Goal: Task Accomplishment & Management: Manage account settings

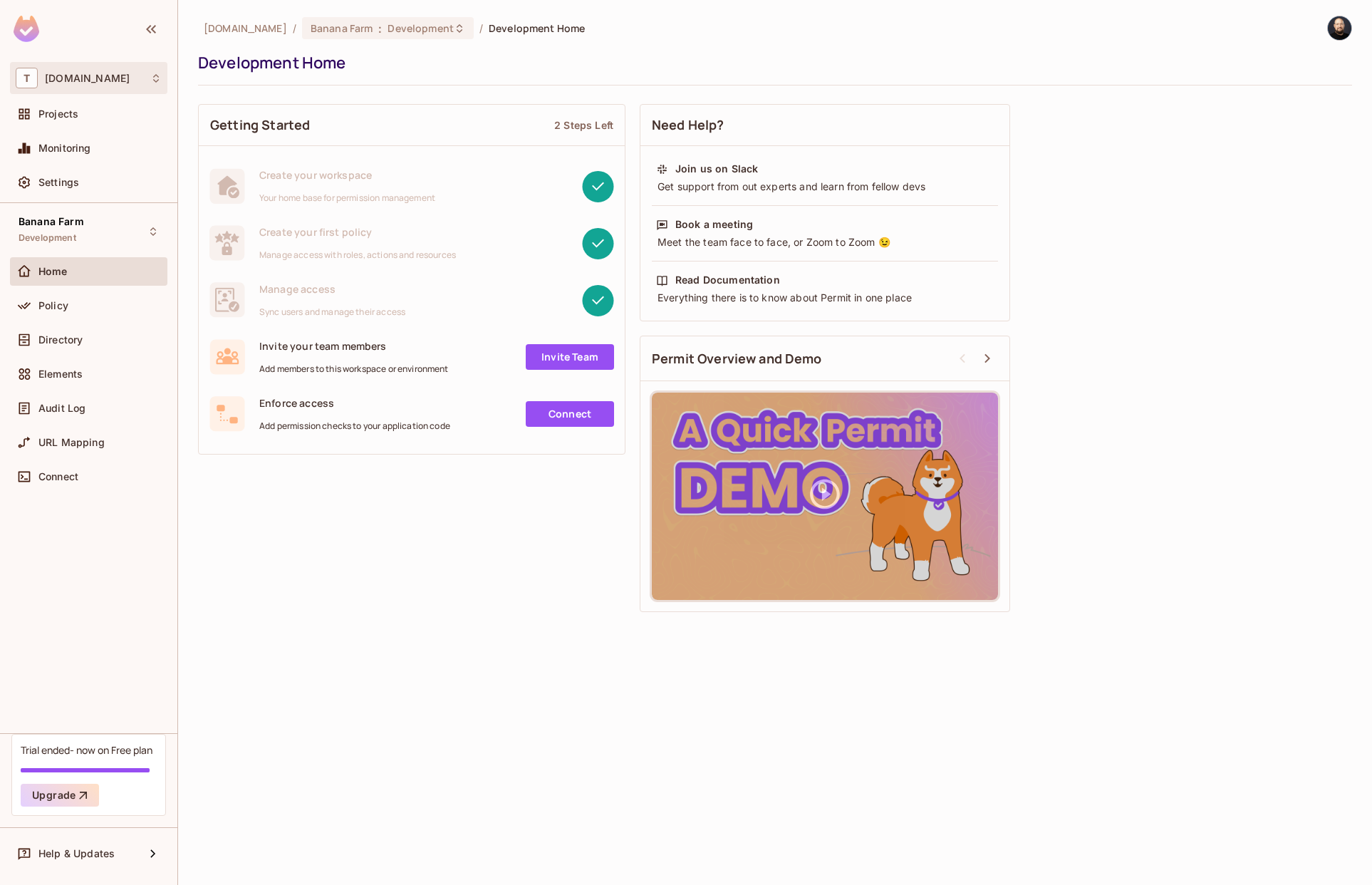
click at [126, 80] on div "T [DOMAIN_NAME]" at bounding box center [88, 78] width 146 height 21
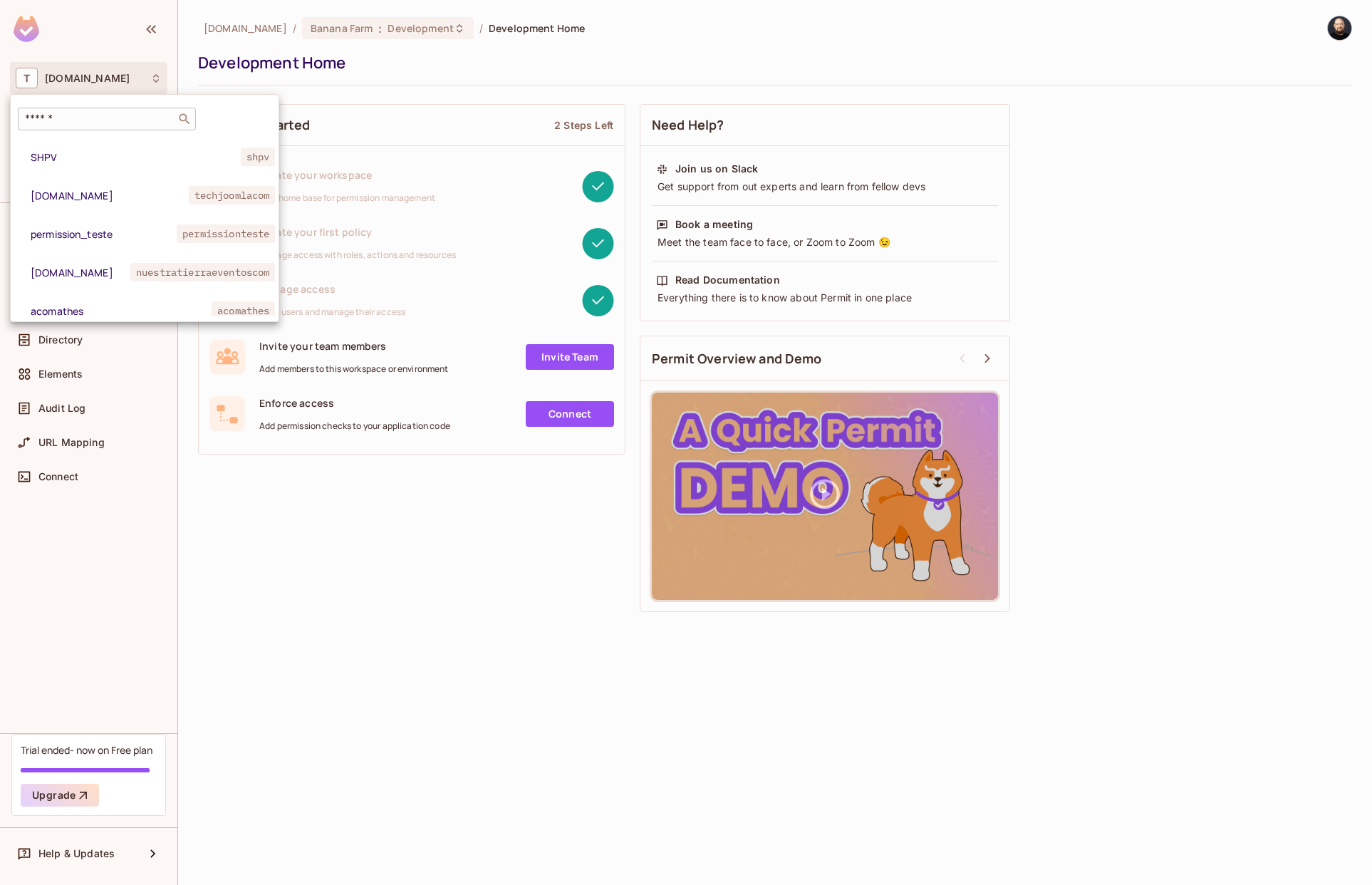
click at [126, 111] on div "​" at bounding box center [106, 118] width 178 height 23
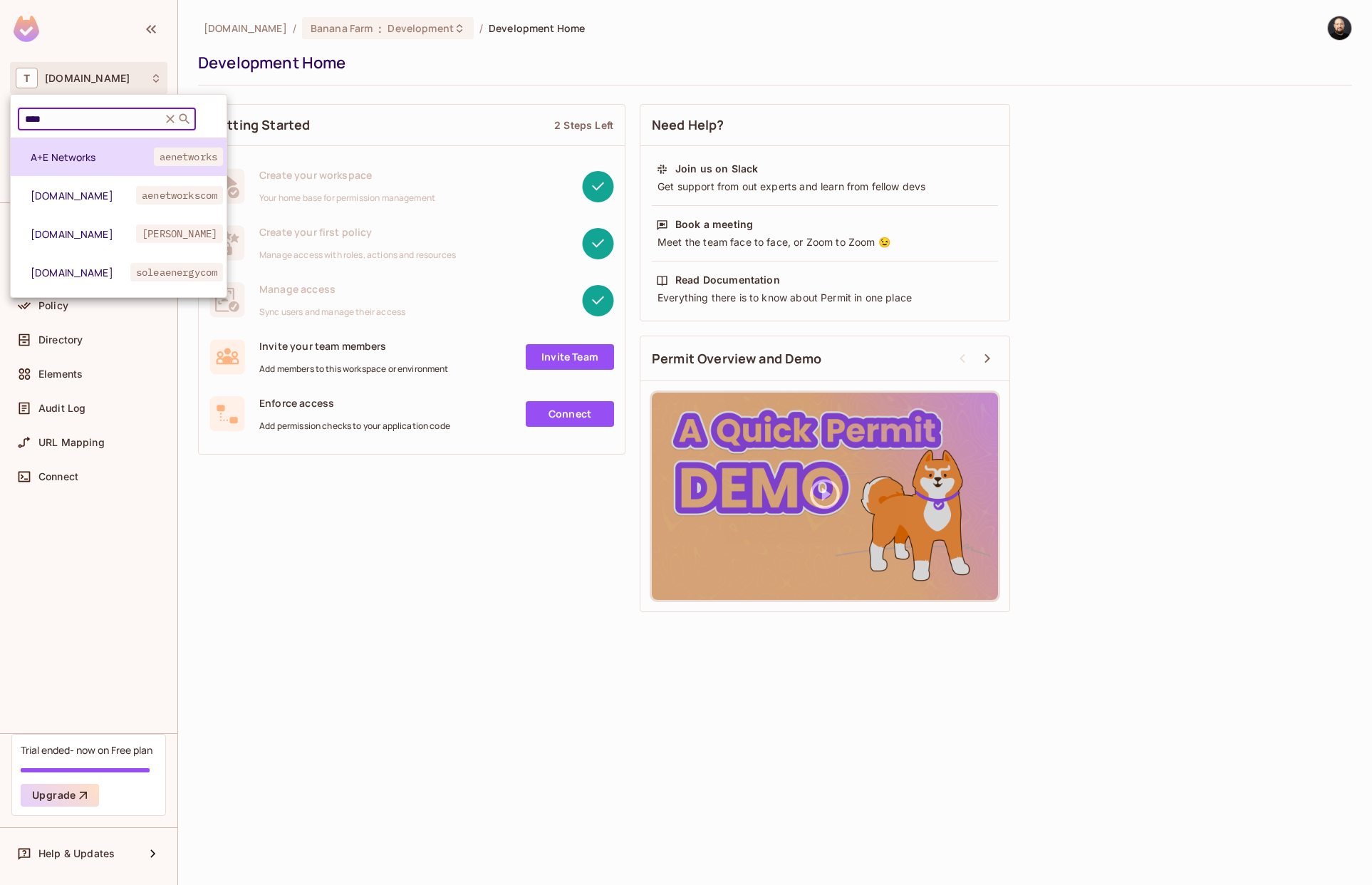
type input "****"
click at [58, 156] on span "A+E Networks" at bounding box center [92, 157] width 124 height 14
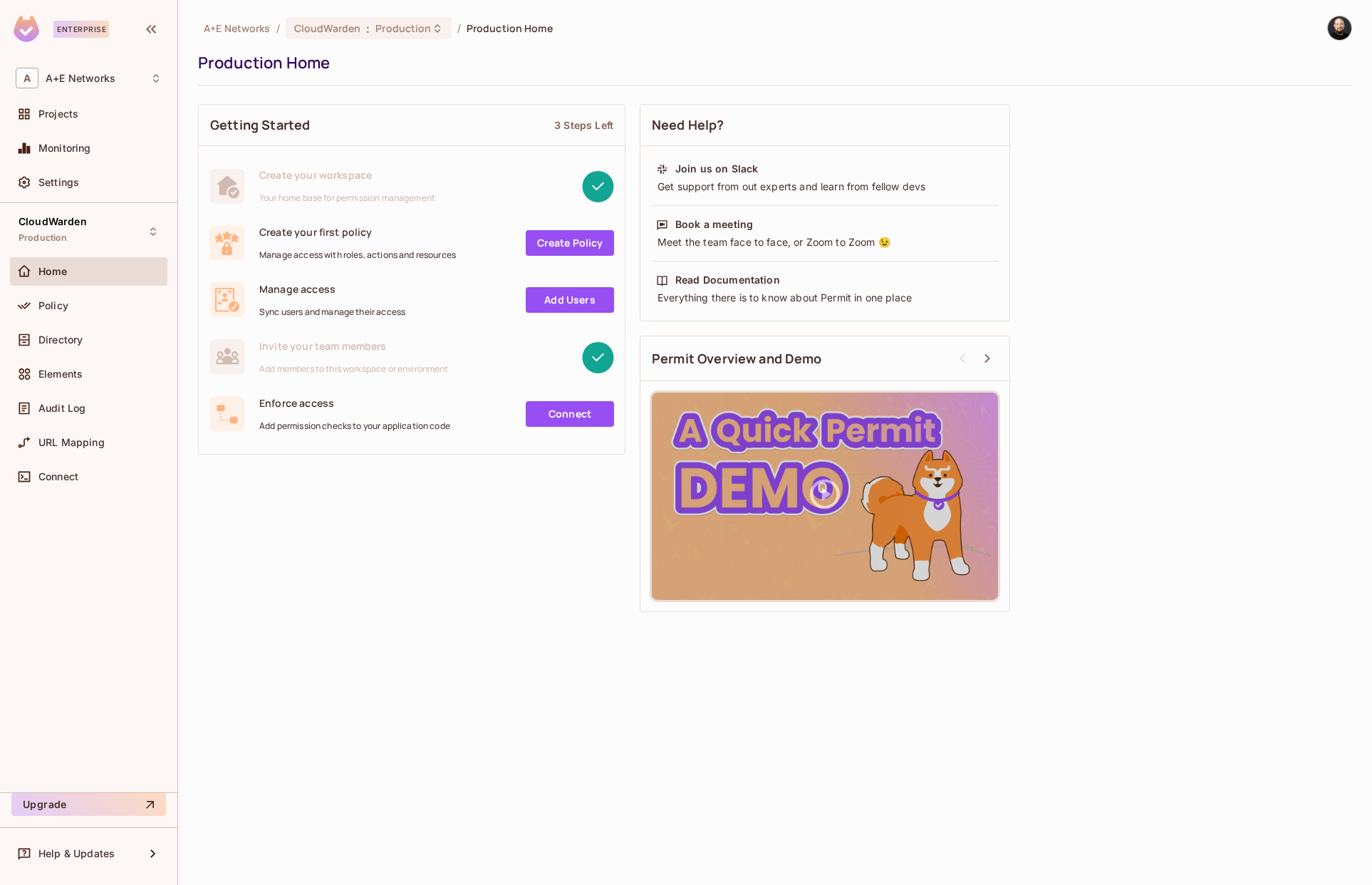
click at [1343, 23] on img at bounding box center [1340, 28] width 24 height 24
click at [1287, 115] on span "Copy Environment Key" at bounding box center [1294, 113] width 105 height 14
click at [1156, 92] on div "A+E Networks / CloudWarden : Production / Production Home Production Home Getti…" at bounding box center [775, 317] width 1154 height 604
click at [1336, 22] on img at bounding box center [1340, 28] width 24 height 24
click at [1269, 112] on span "Copy Environment Key" at bounding box center [1294, 113] width 105 height 14
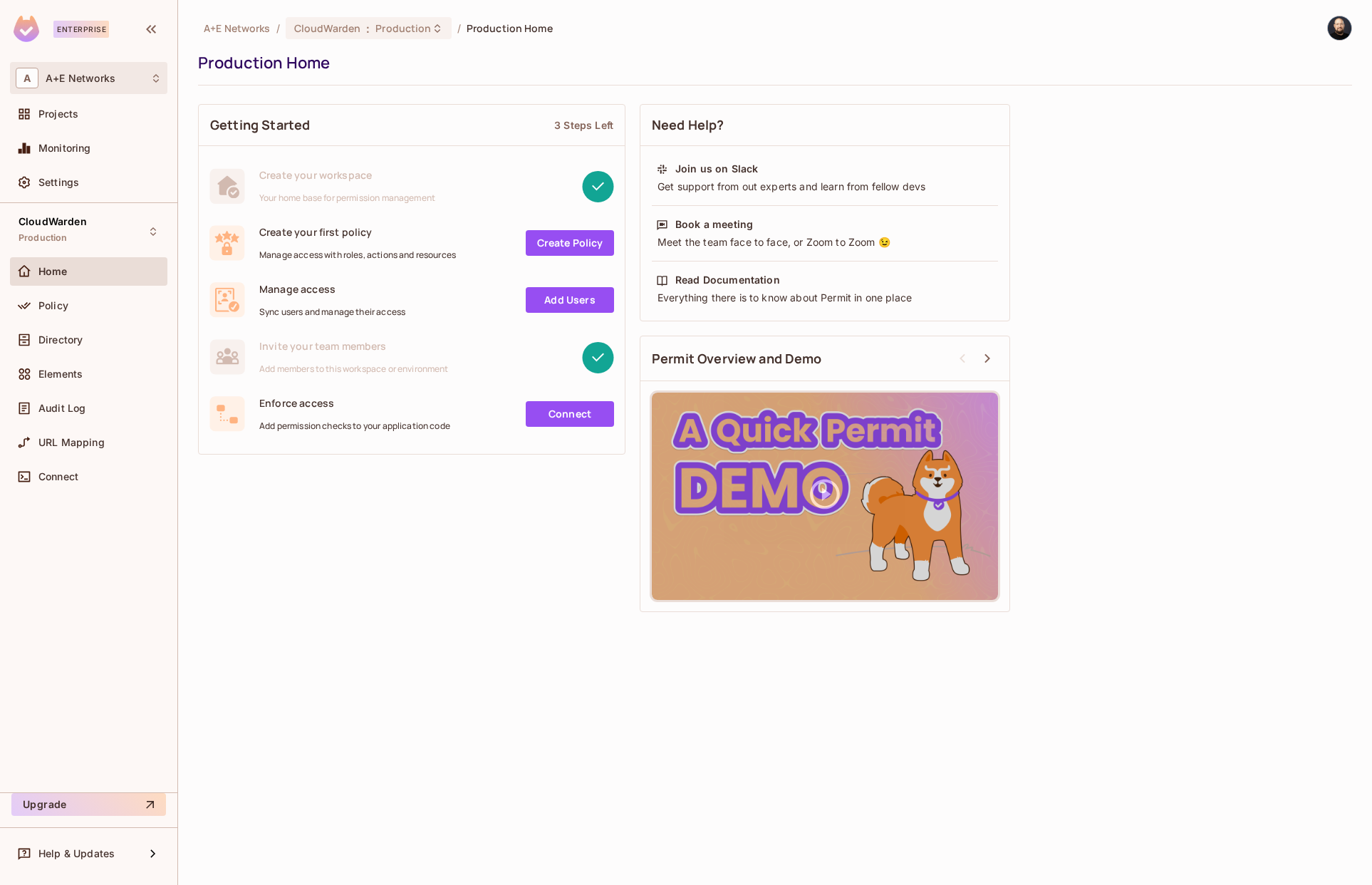
click at [132, 77] on div "A A+E Networks" at bounding box center [88, 78] width 146 height 21
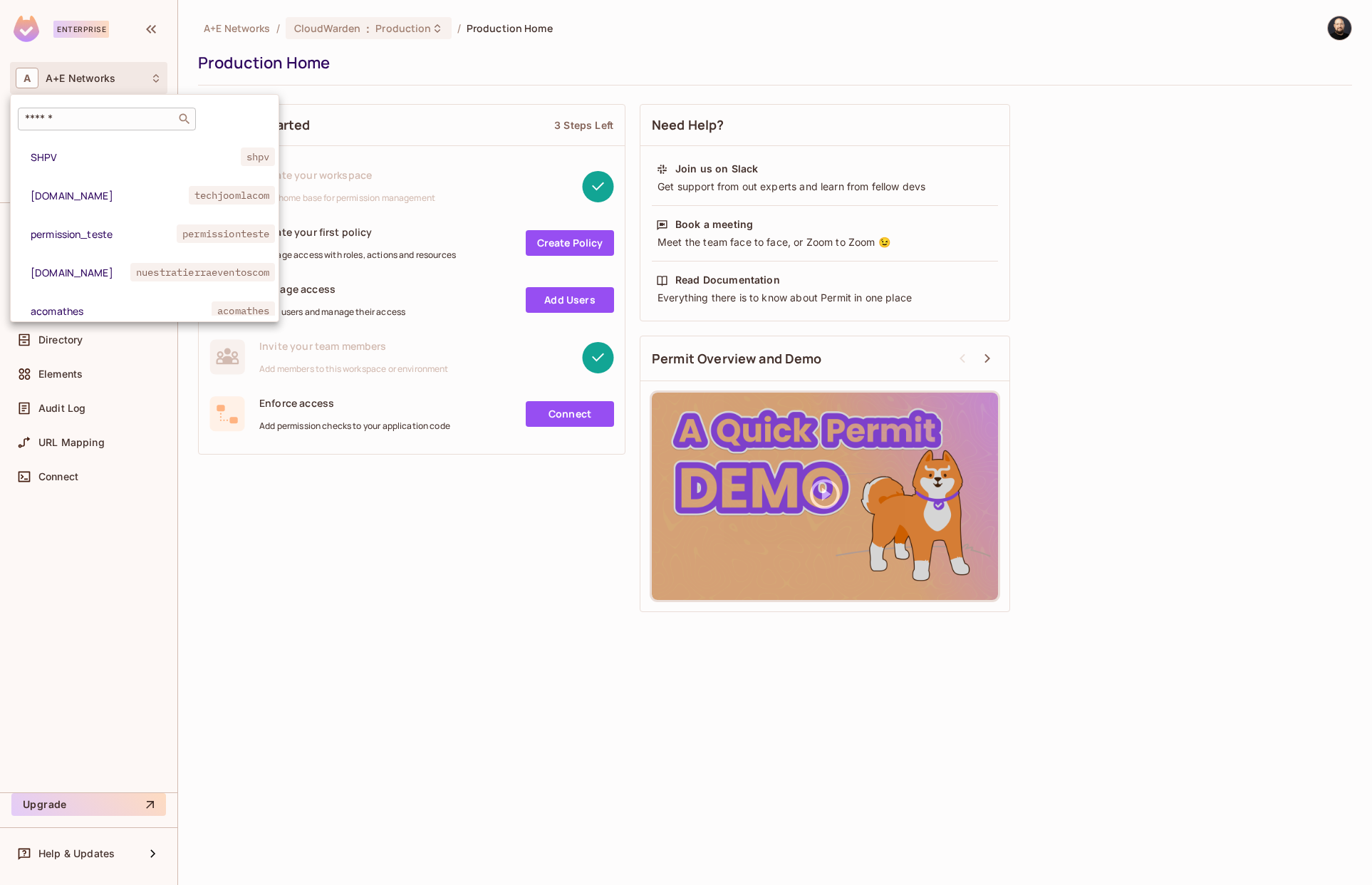
click at [83, 119] on input "text" at bounding box center [96, 119] width 149 height 15
type input "*****"
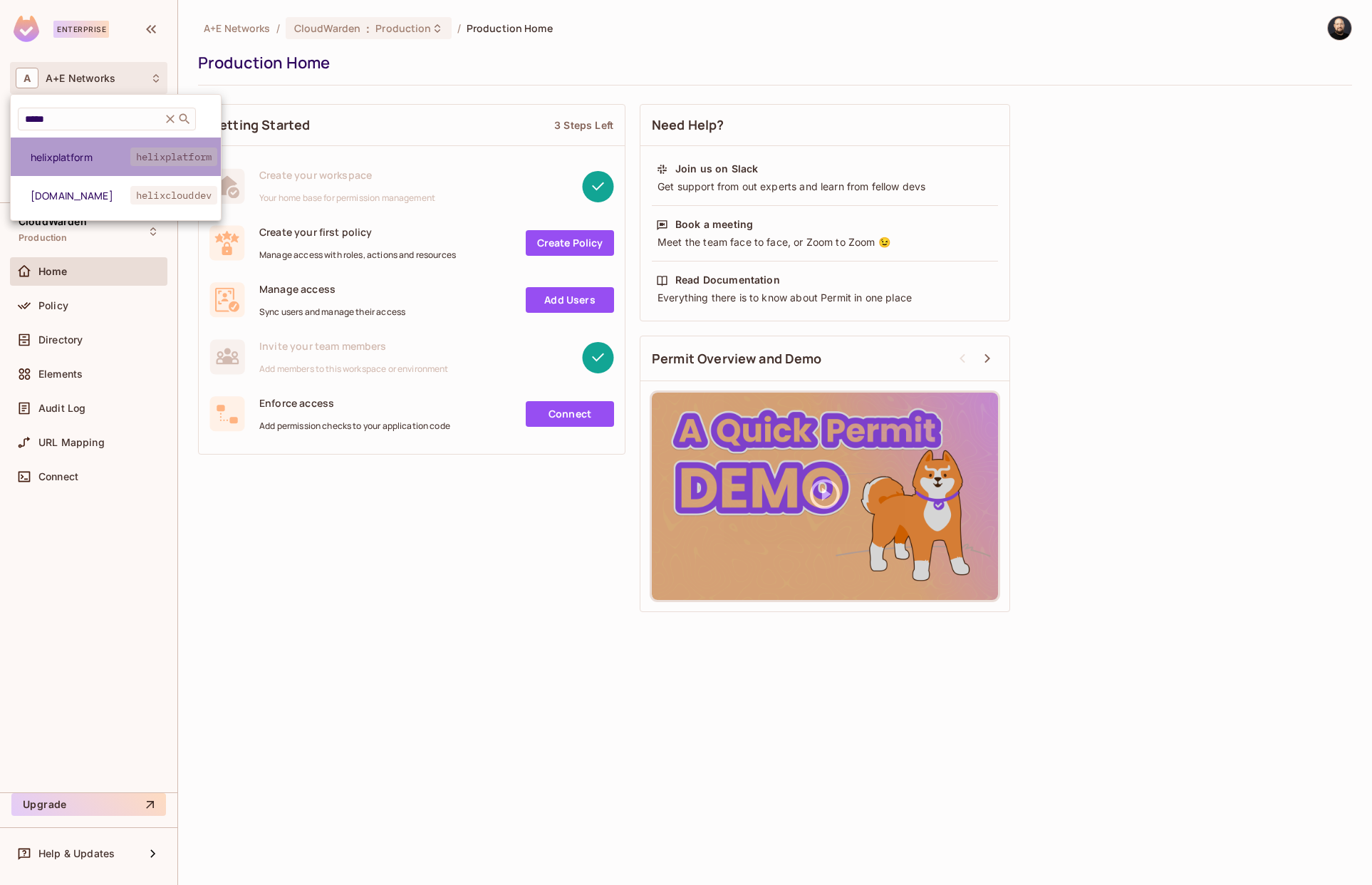
click at [95, 167] on li "helixplatform helixplatform" at bounding box center [115, 157] width 210 height 38
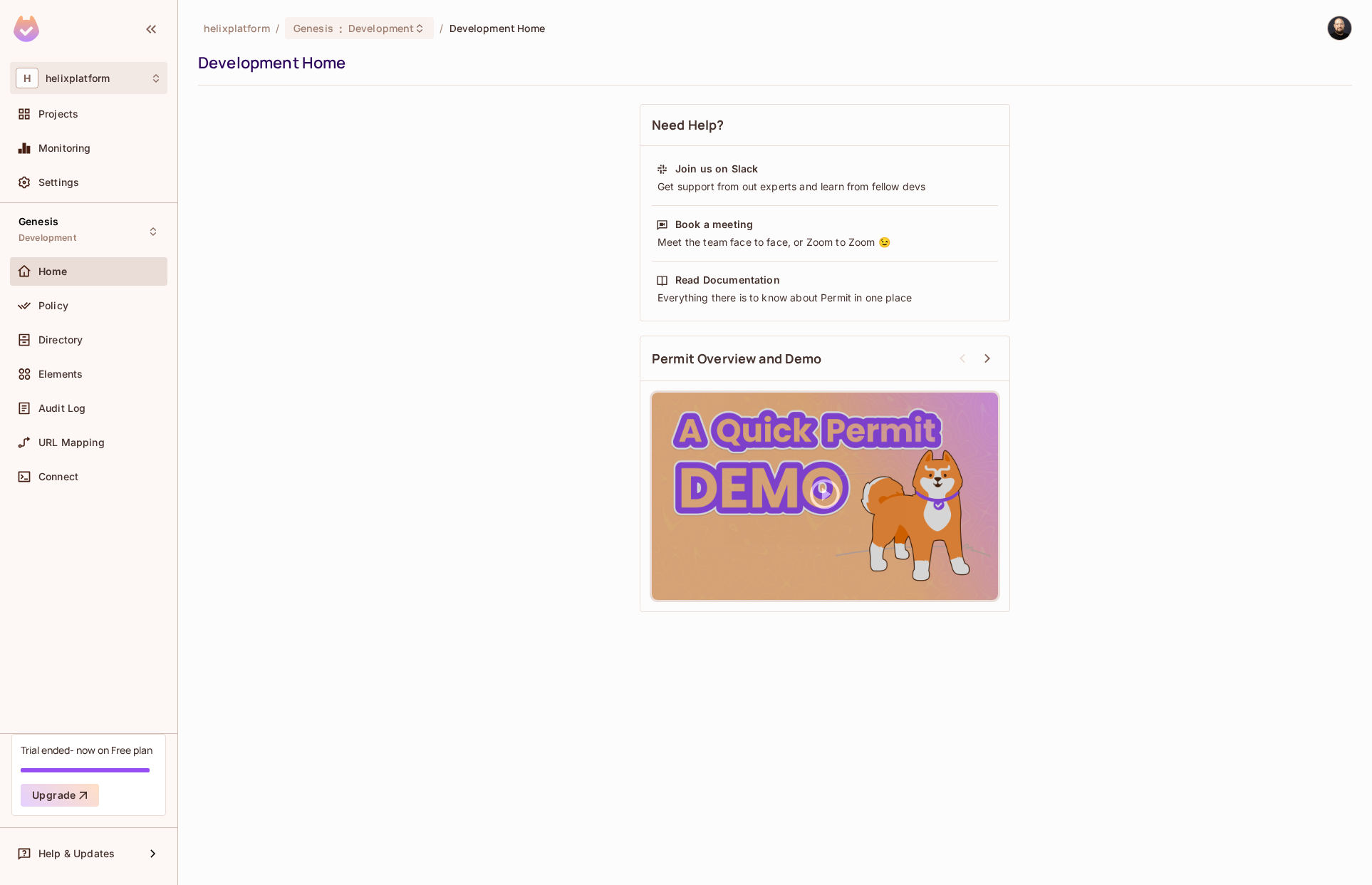
click at [114, 83] on div "H helixplatform" at bounding box center [88, 78] width 146 height 21
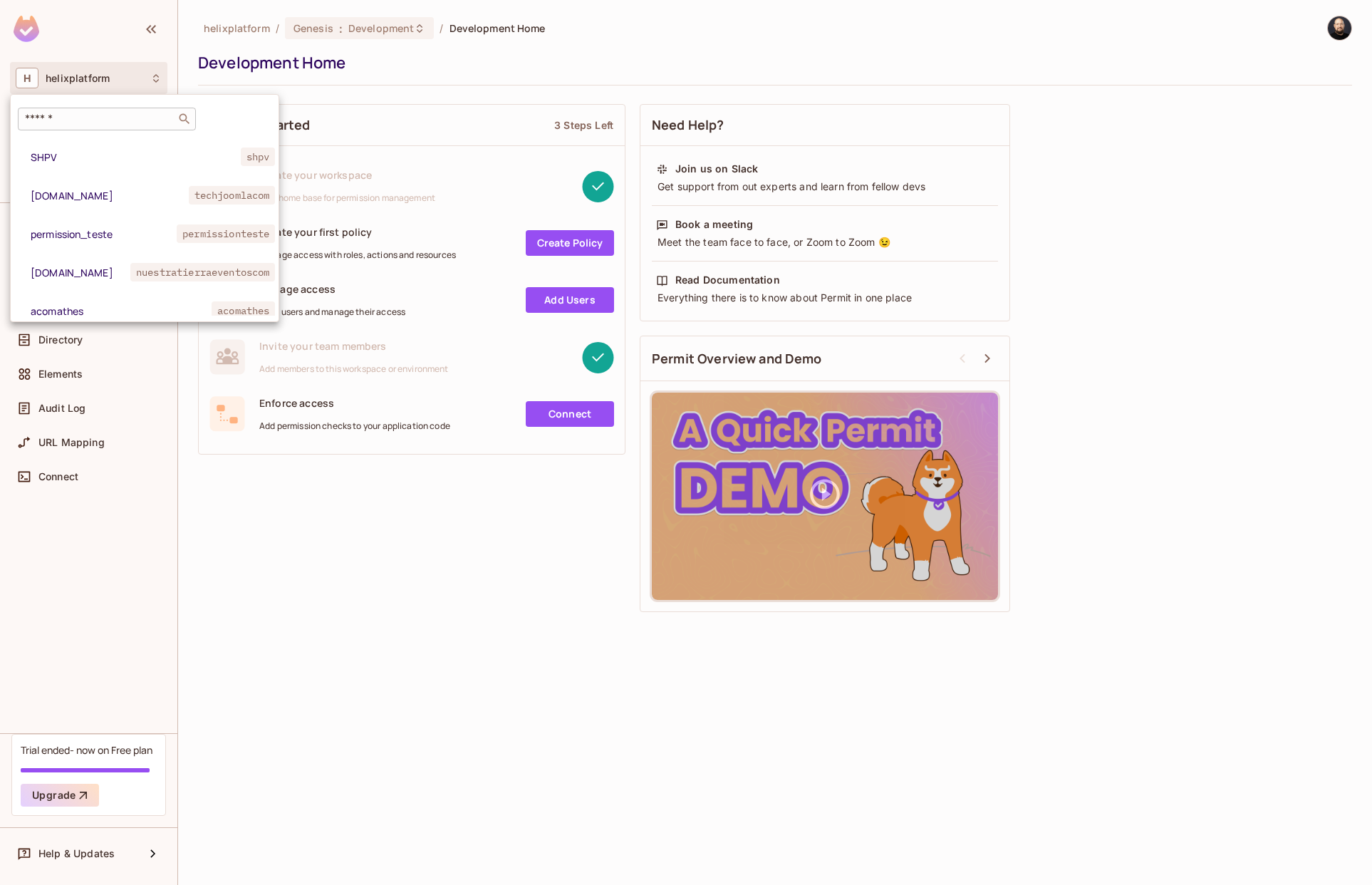
click at [104, 117] on input "text" at bounding box center [96, 119] width 149 height 15
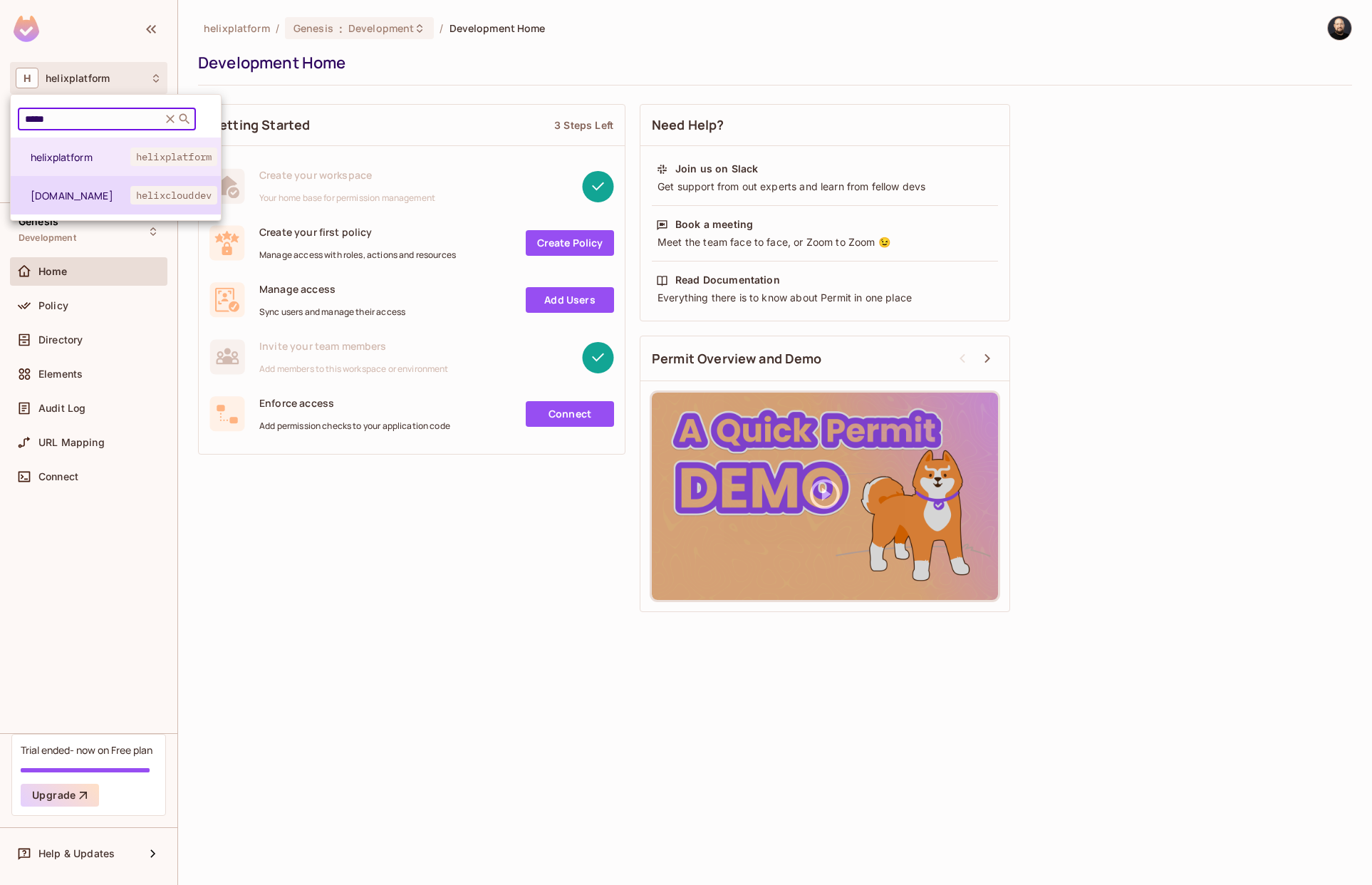
type input "*****"
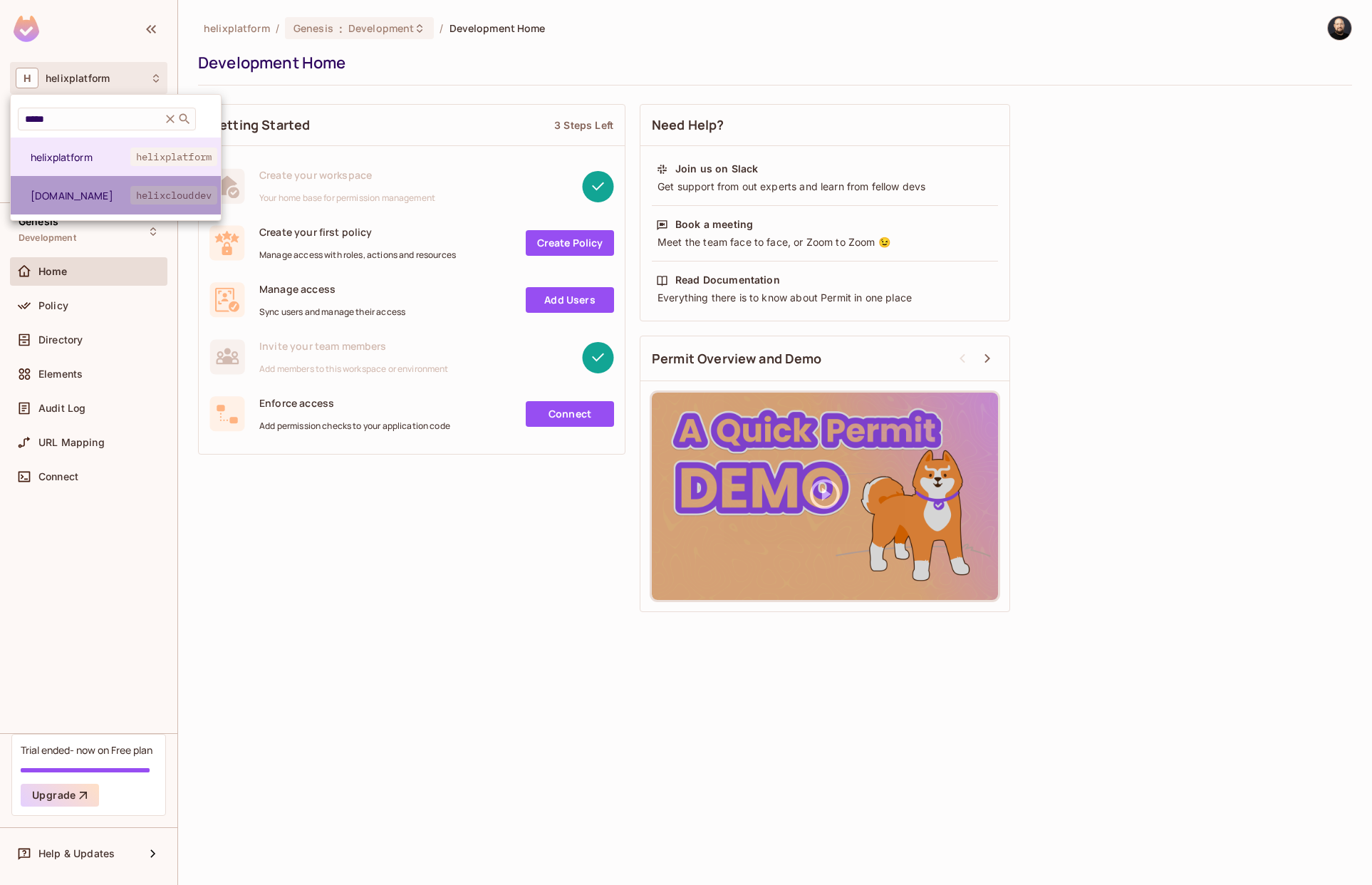
click at [114, 191] on span "helixcloud.dev" at bounding box center [80, 195] width 100 height 14
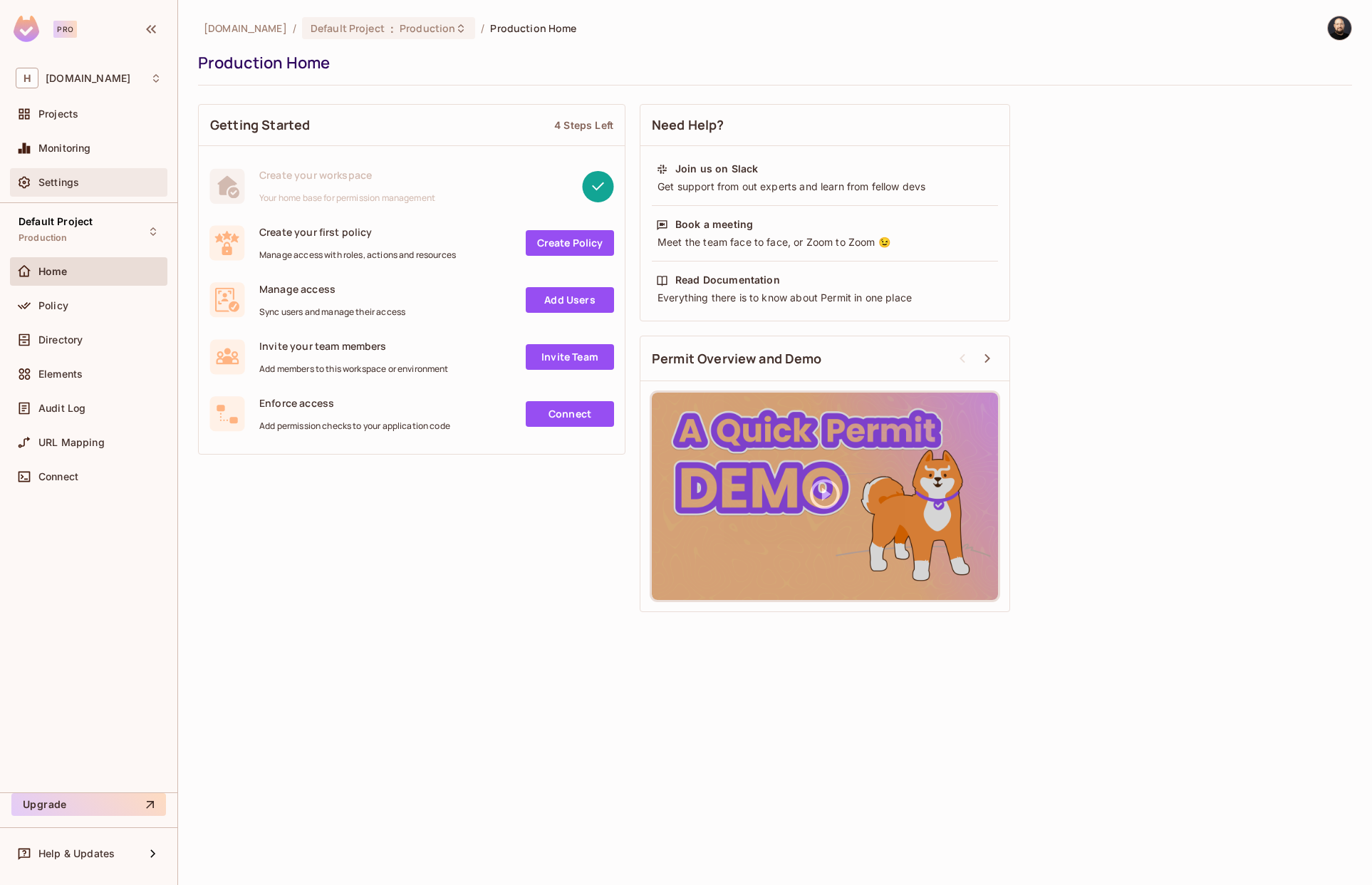
click at [98, 176] on div "Settings" at bounding box center [88, 182] width 146 height 17
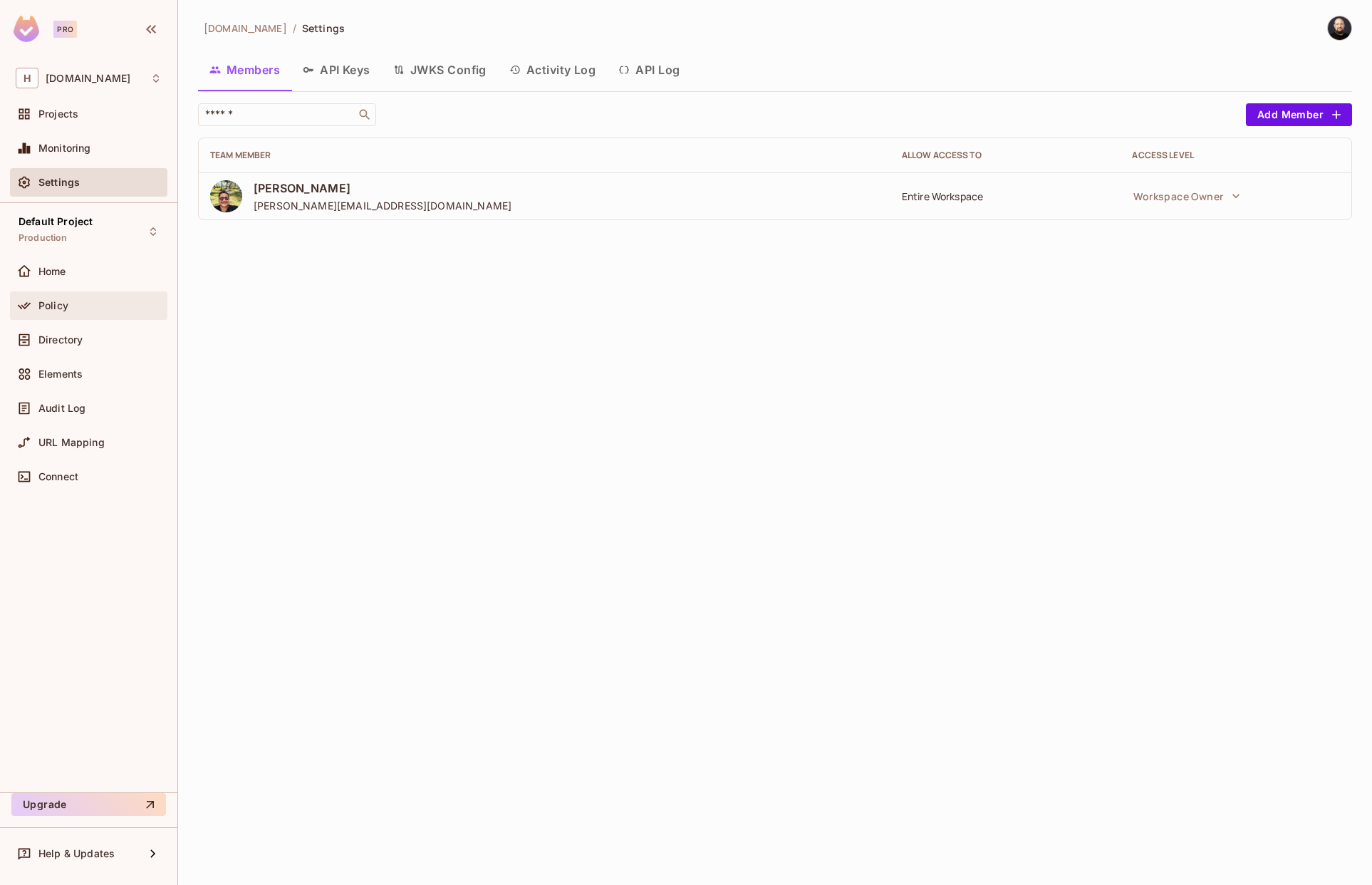
click at [69, 306] on div "Policy" at bounding box center [100, 305] width 124 height 11
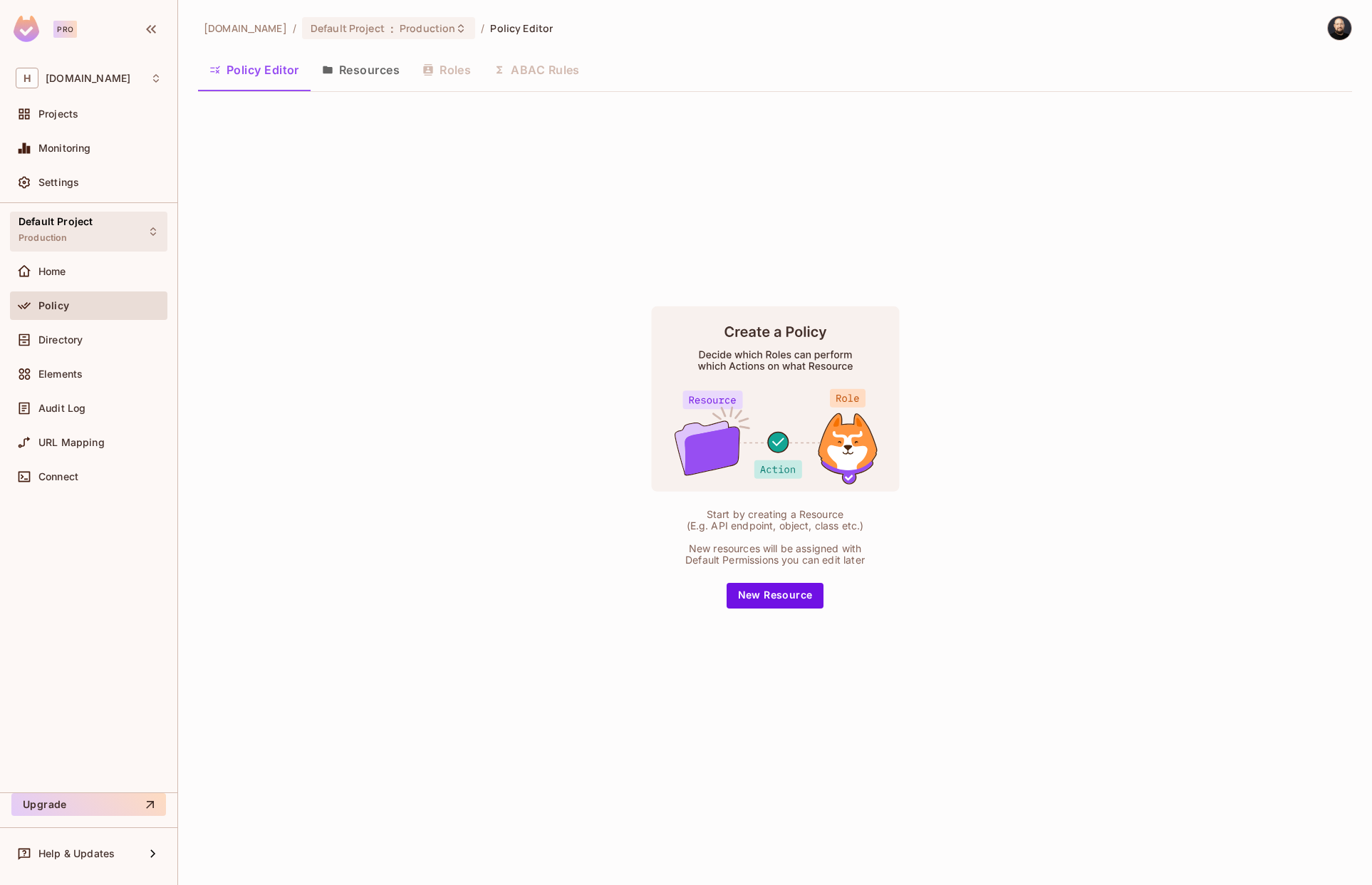
click at [120, 231] on div "Default Project Production" at bounding box center [89, 231] width 158 height 39
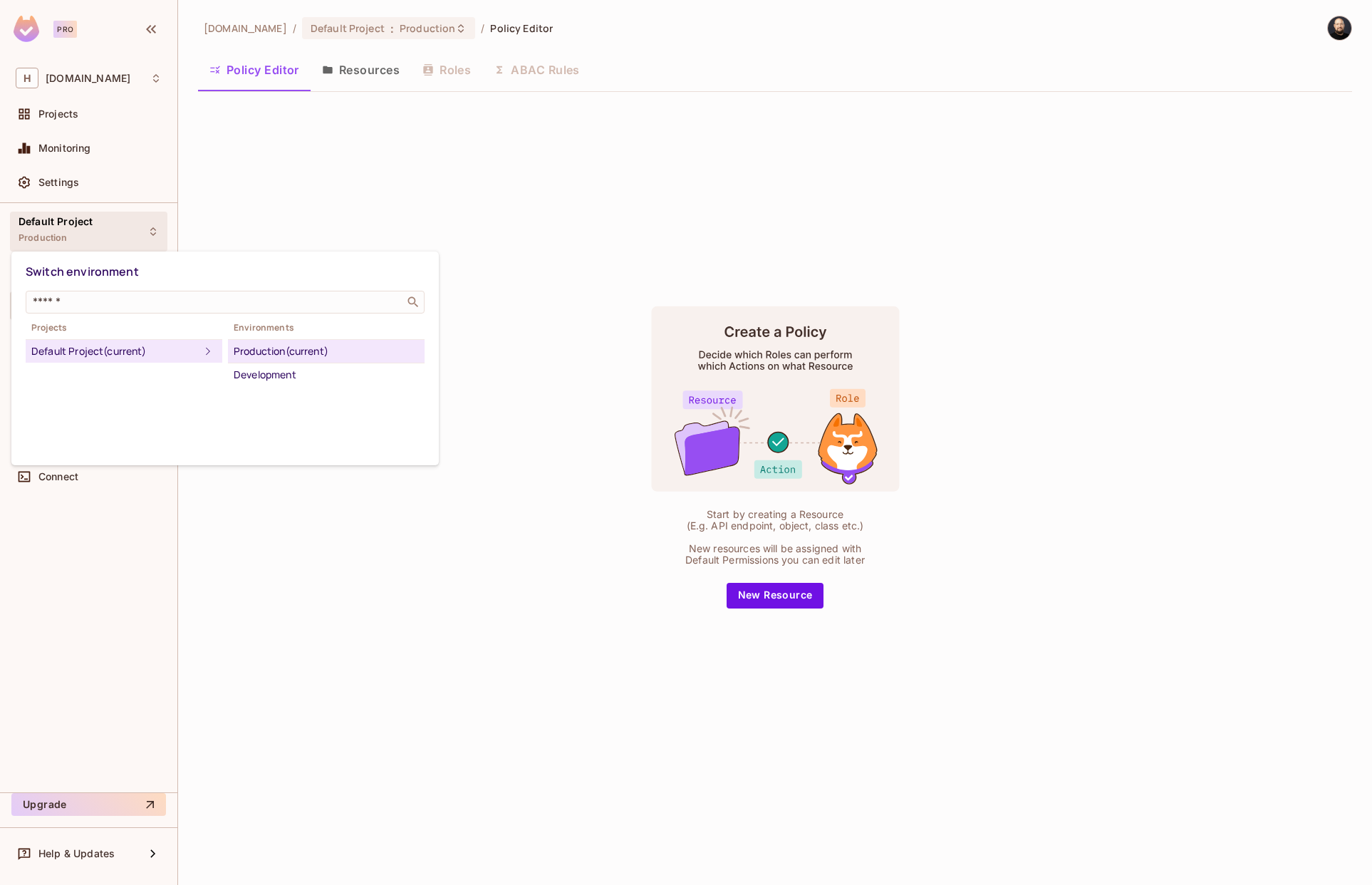
click at [256, 83] on div at bounding box center [686, 442] width 1372 height 885
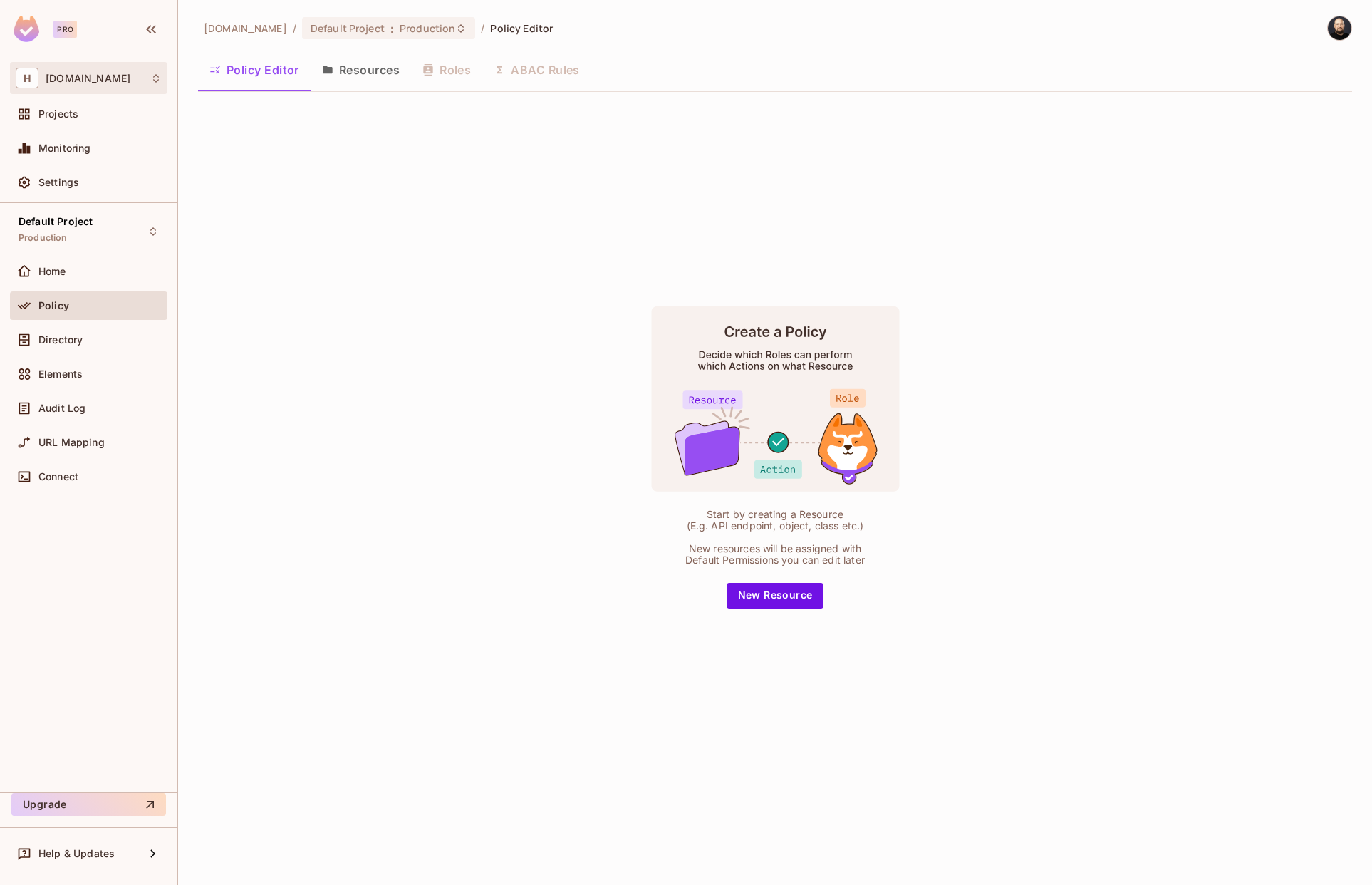
drag, startPoint x: 130, startPoint y: 80, endPoint x: 44, endPoint y: 82, distance: 86.0
click at [44, 82] on div "H helixcloud.dev" at bounding box center [88, 78] width 146 height 21
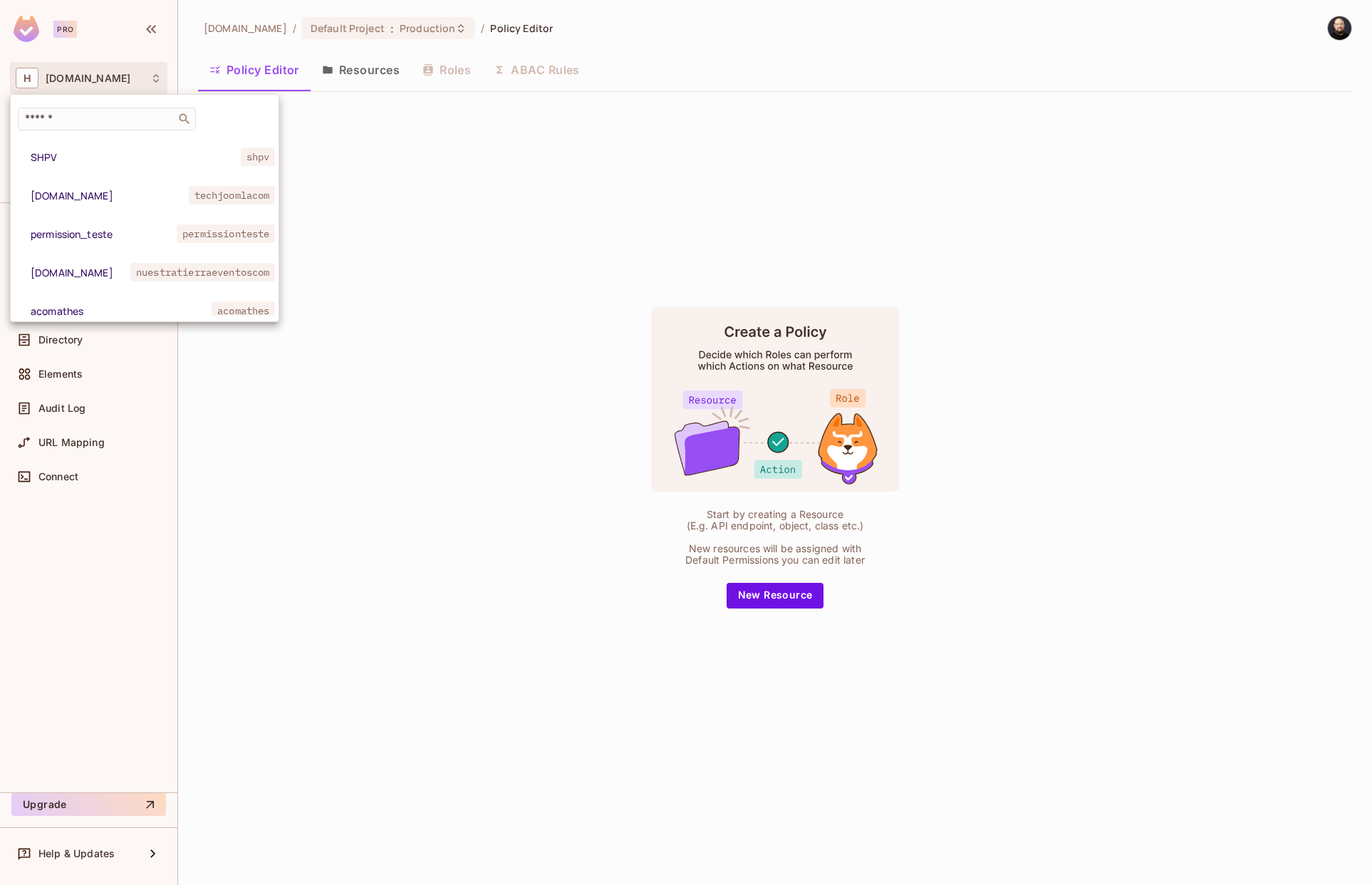
copy span "helixcloud.dev"
click at [117, 110] on div "​" at bounding box center [106, 118] width 178 height 23
click at [119, 120] on input "text" at bounding box center [96, 119] width 149 height 15
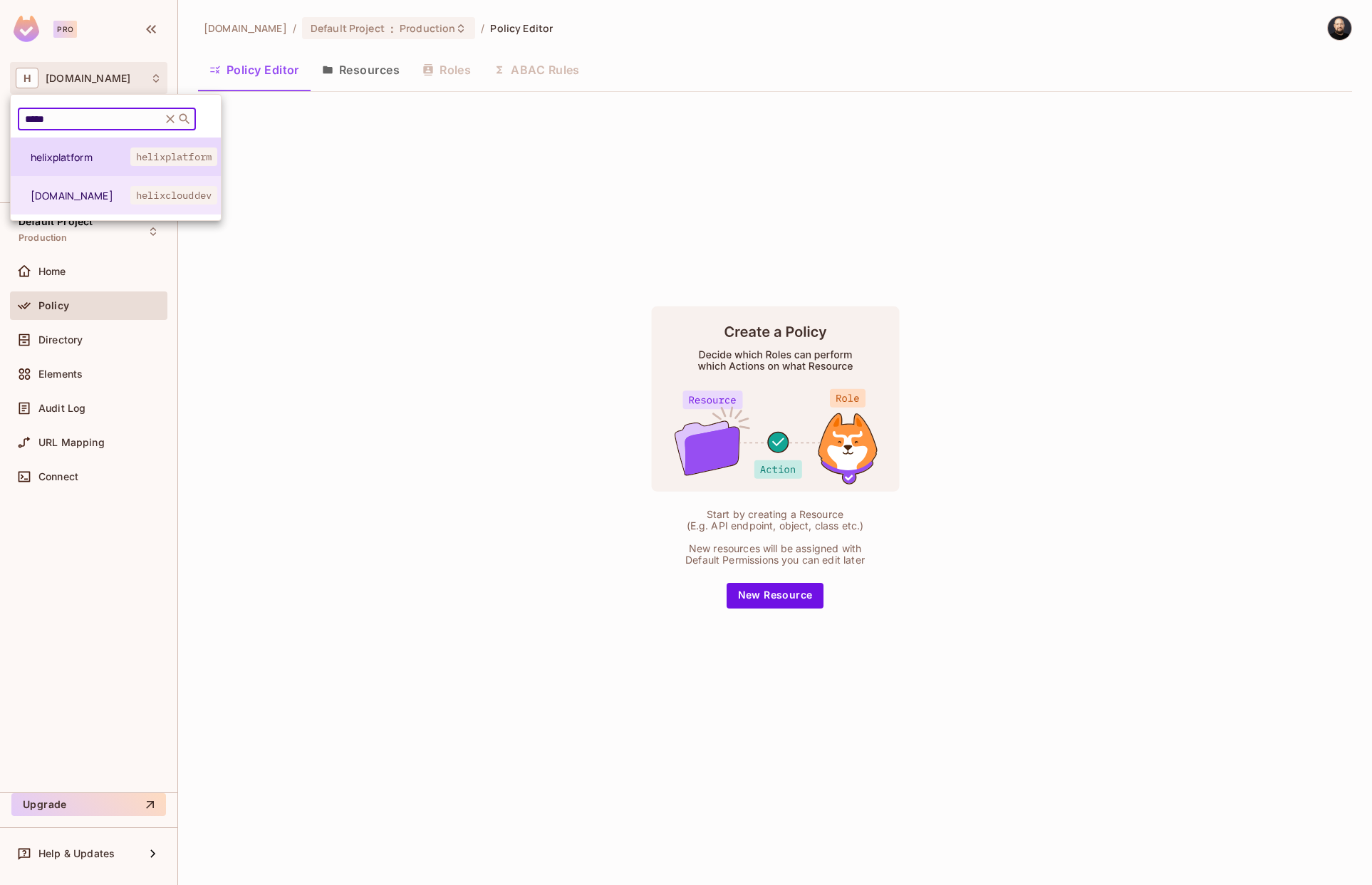
type input "*****"
click at [105, 162] on span "helixplatform" at bounding box center [80, 157] width 100 height 14
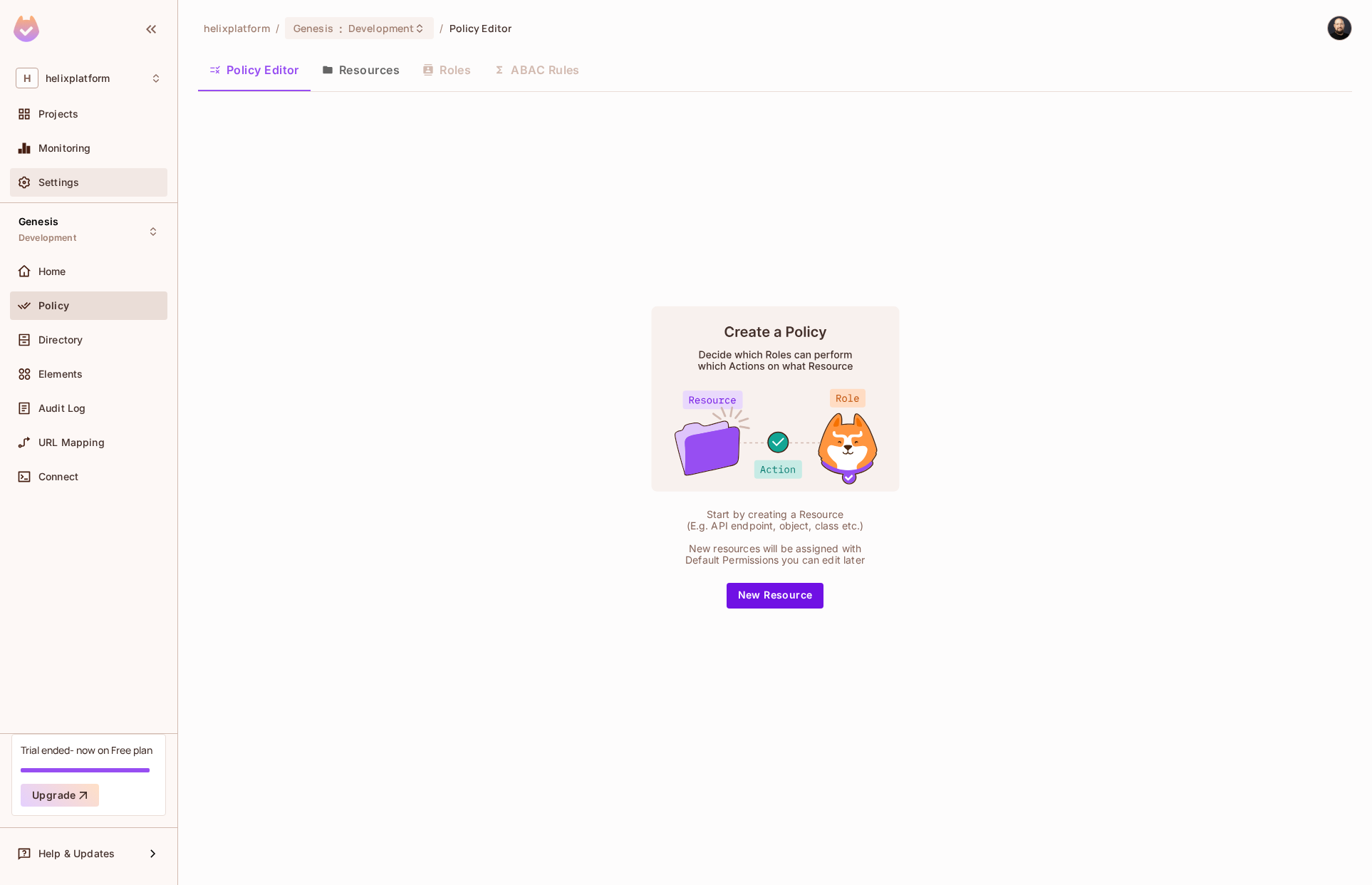
click at [103, 189] on div "Settings" at bounding box center [88, 182] width 146 height 17
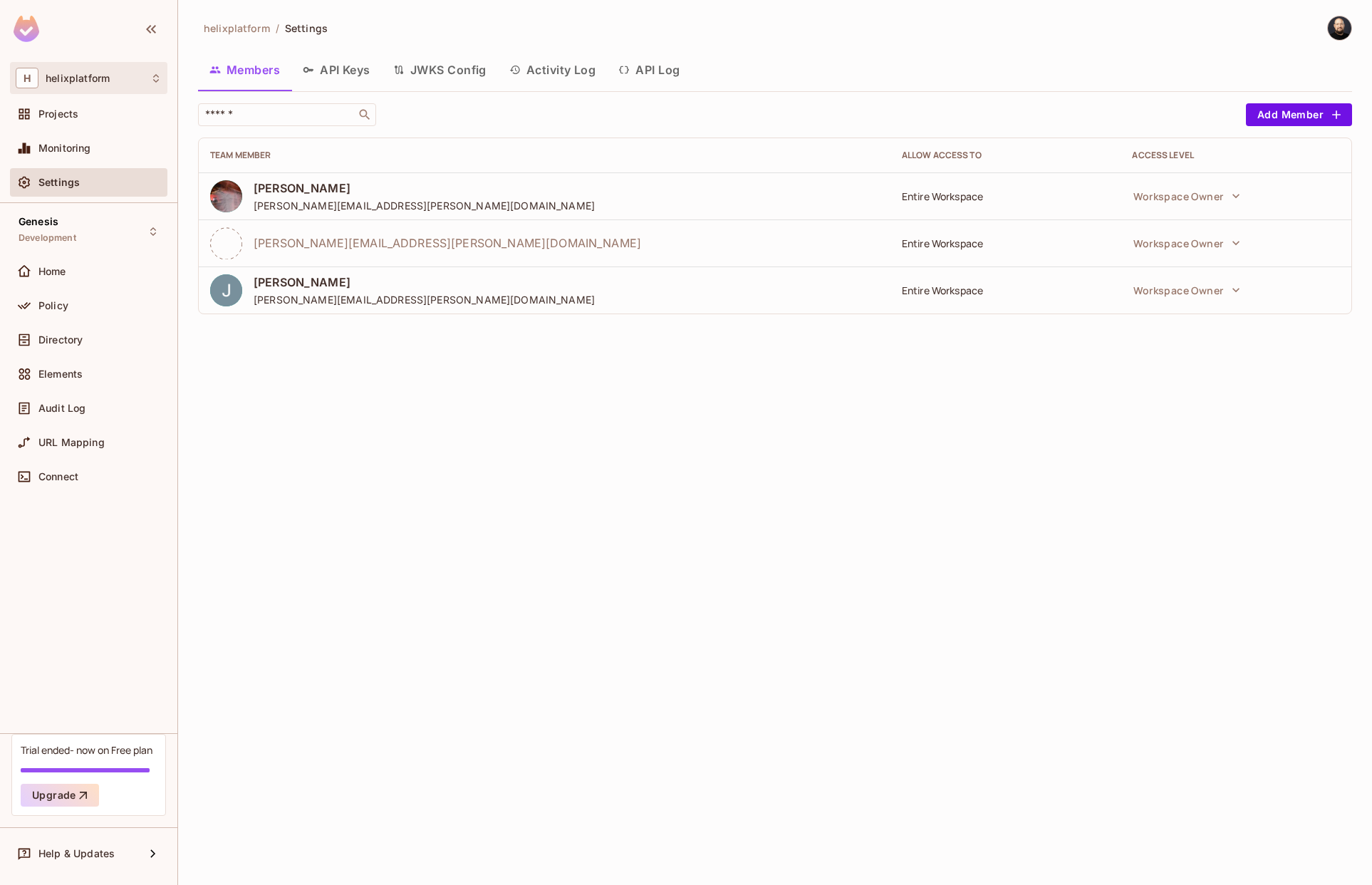
click at [130, 77] on div "H helixplatform" at bounding box center [88, 78] width 146 height 21
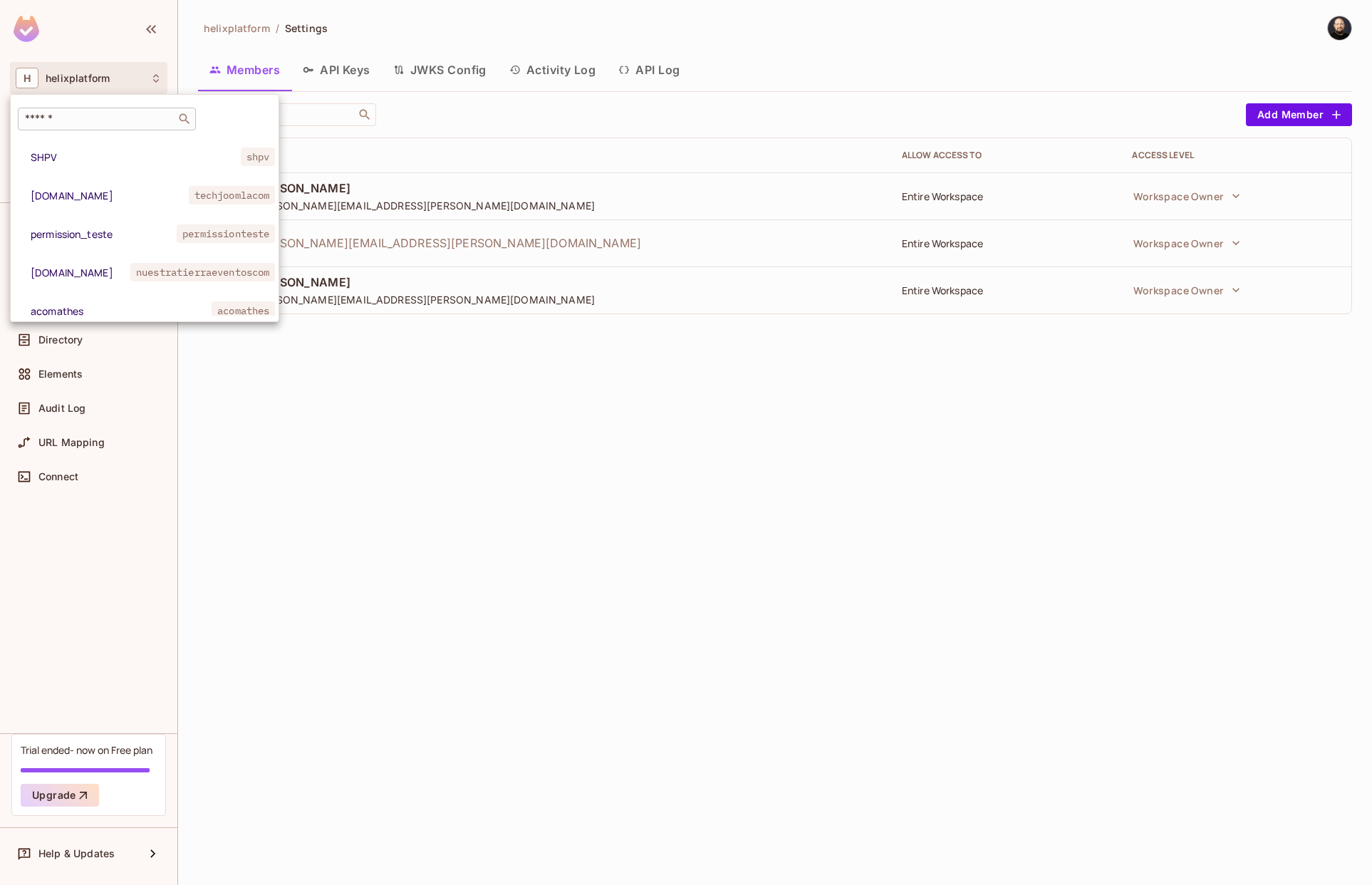
click at [101, 120] on input "text" at bounding box center [96, 119] width 149 height 15
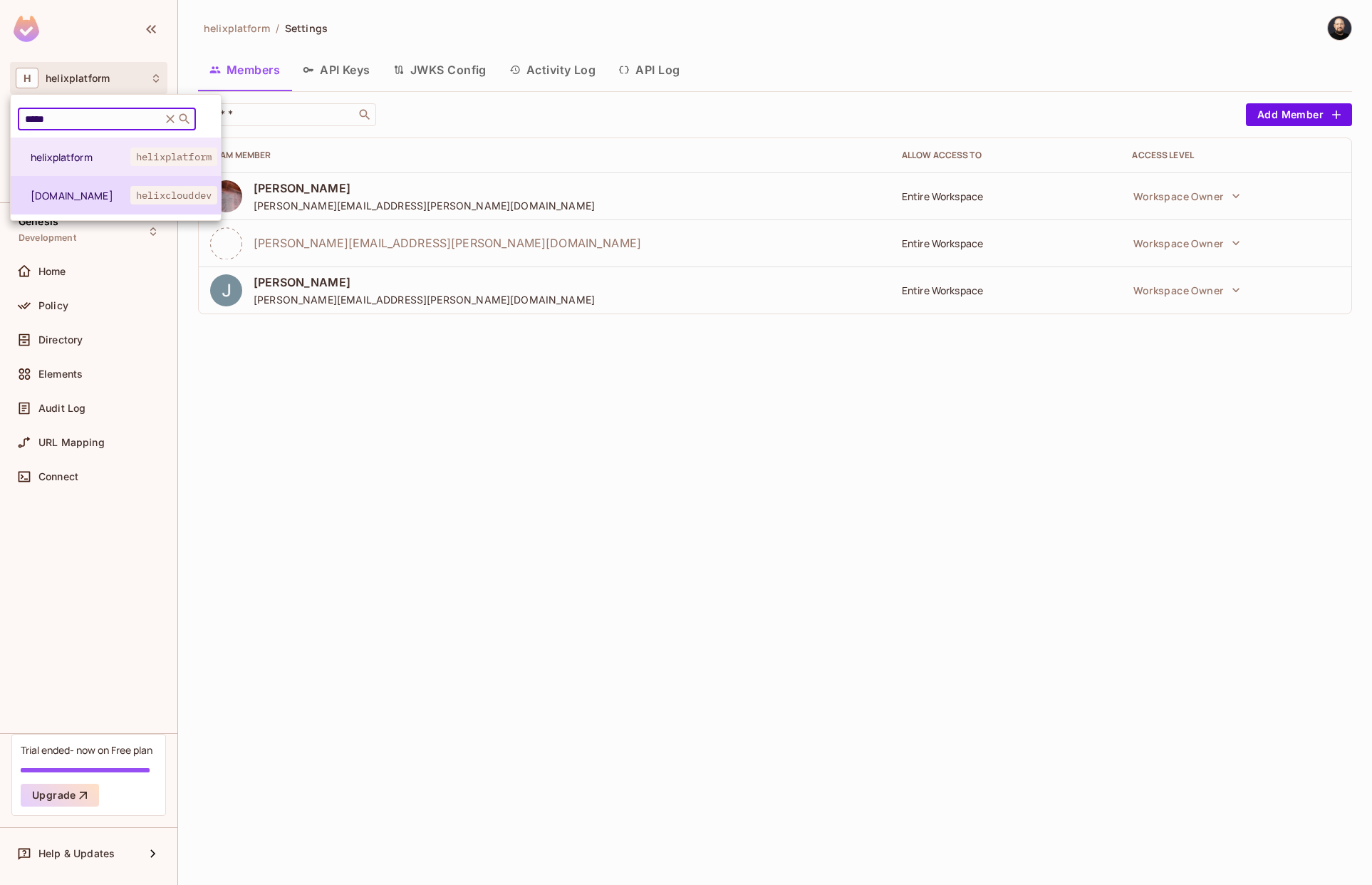
type input "*****"
click at [107, 183] on li "helixcloud.dev helixclouddev" at bounding box center [115, 195] width 210 height 38
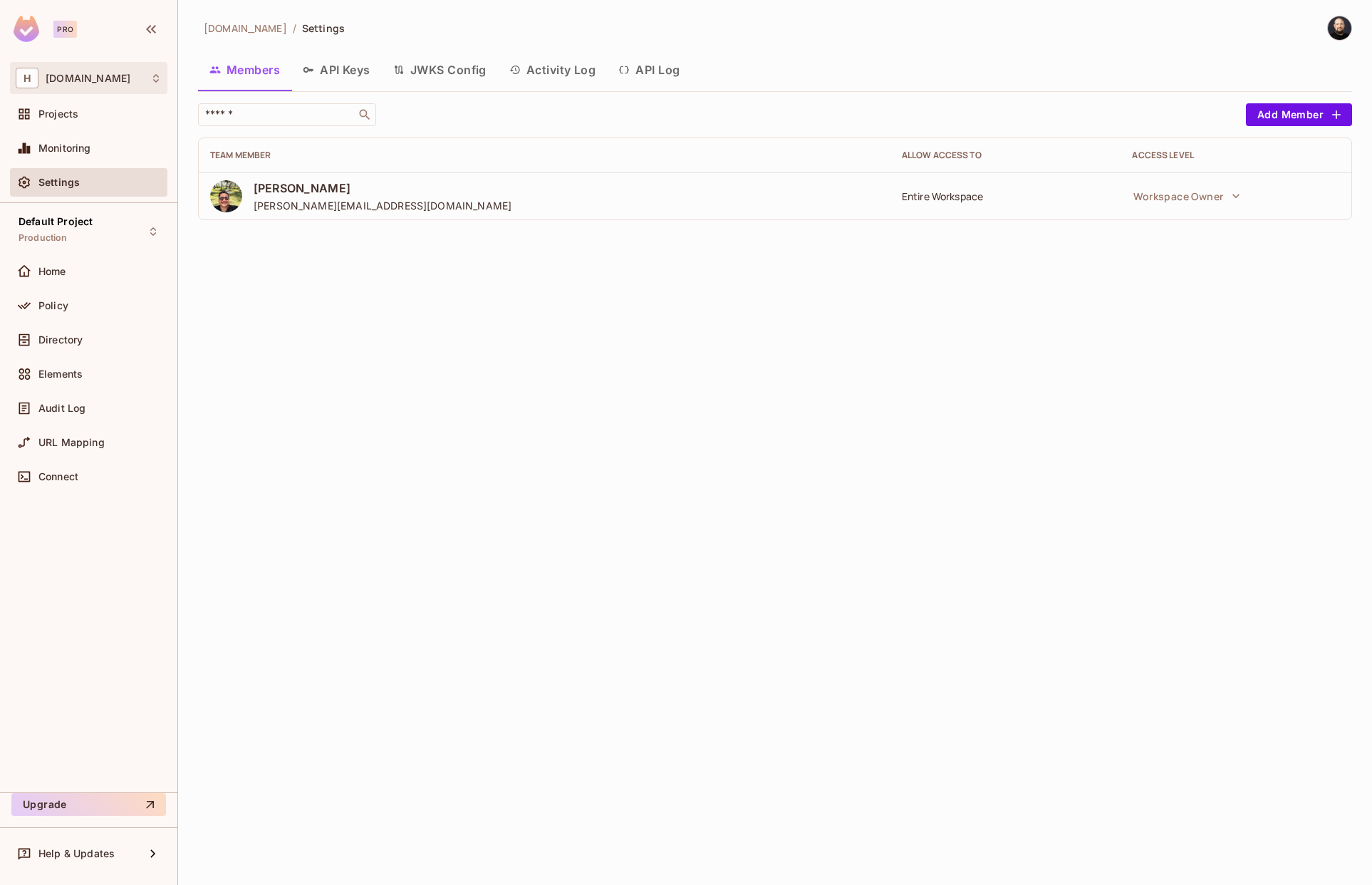
click at [26, 85] on span "H" at bounding box center [27, 78] width 23 height 21
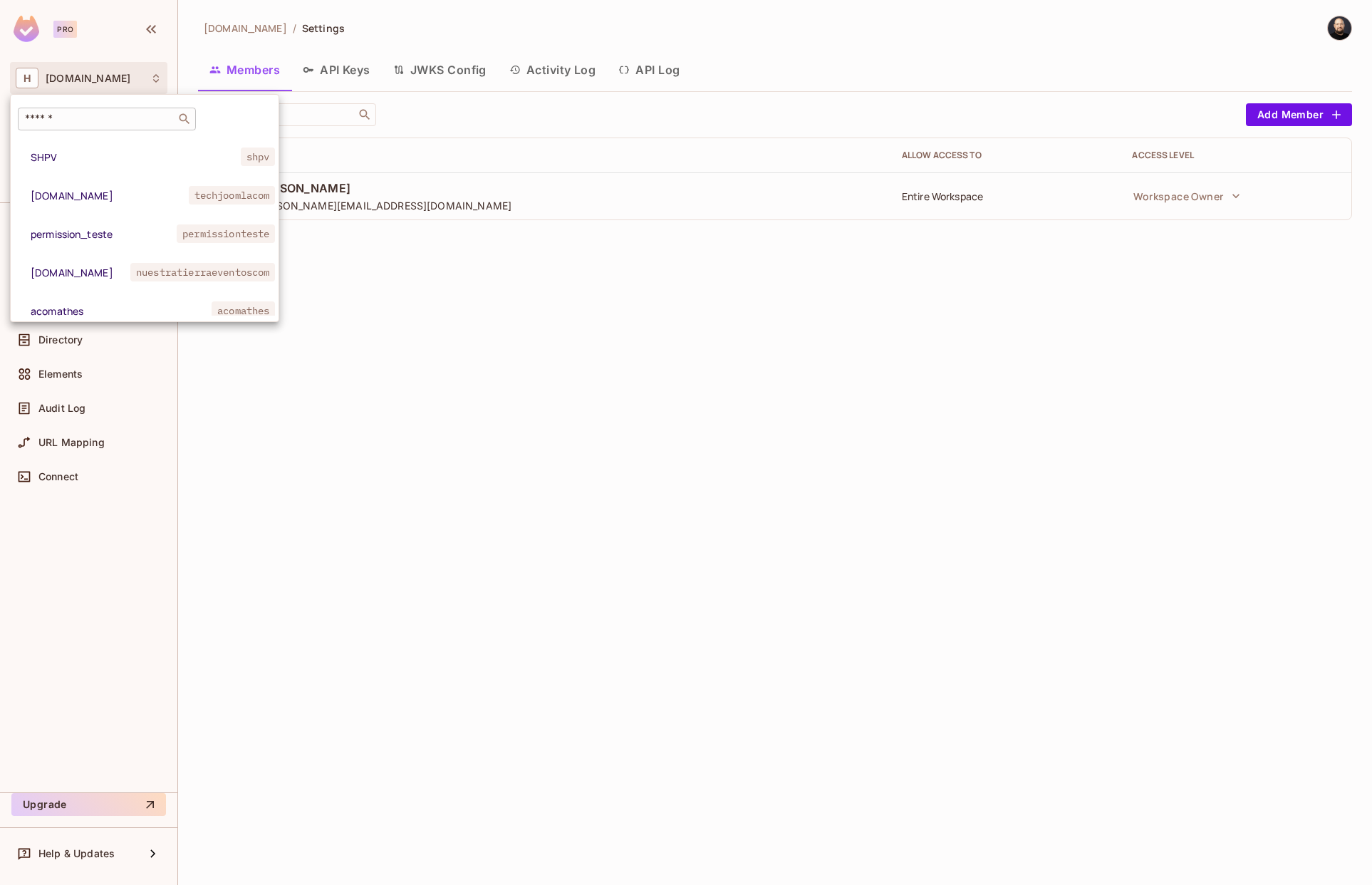
click at [83, 124] on input "text" at bounding box center [96, 119] width 149 height 15
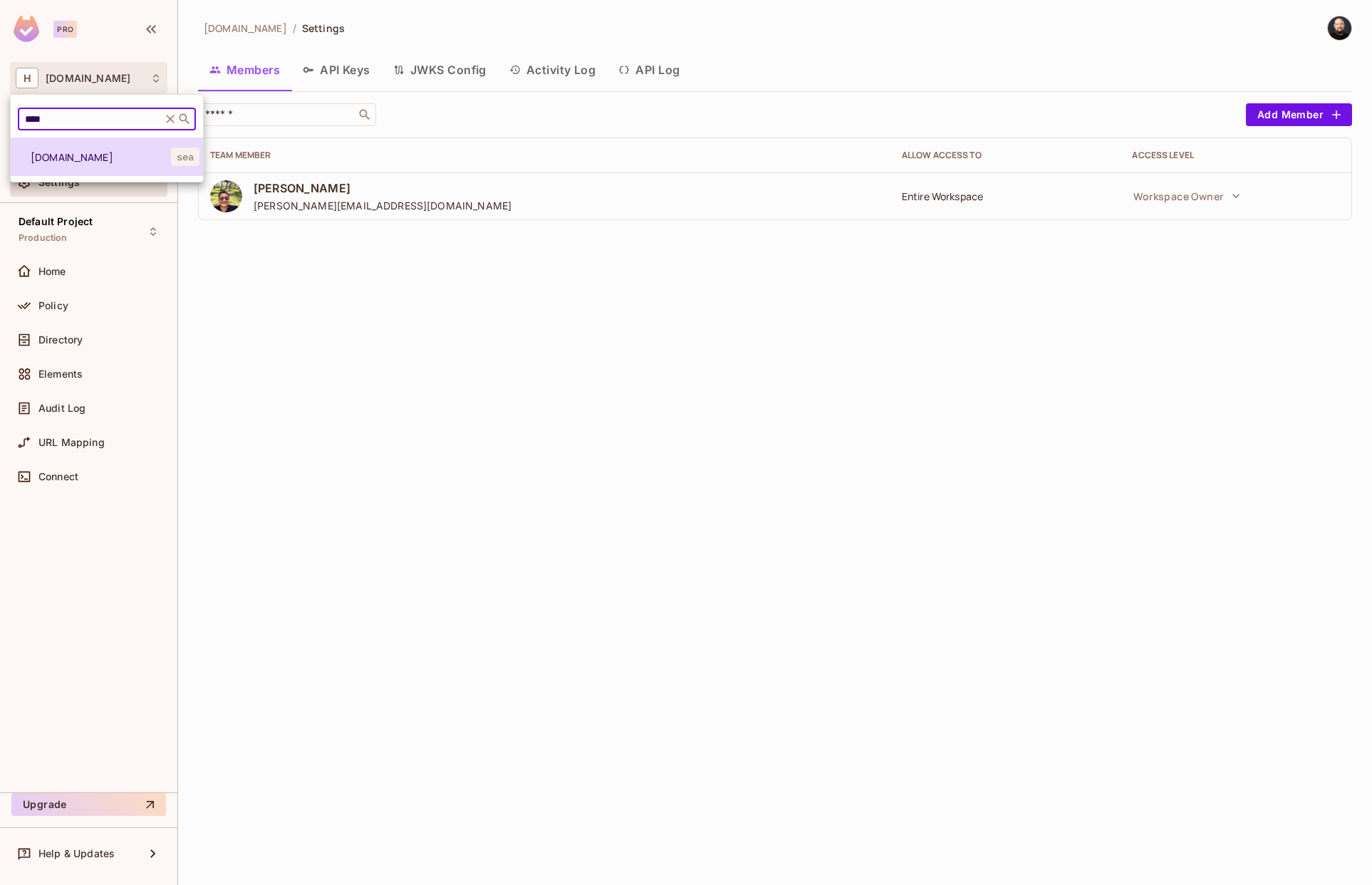
type input "****"
click at [85, 157] on span "[DOMAIN_NAME]" at bounding box center [100, 157] width 140 height 14
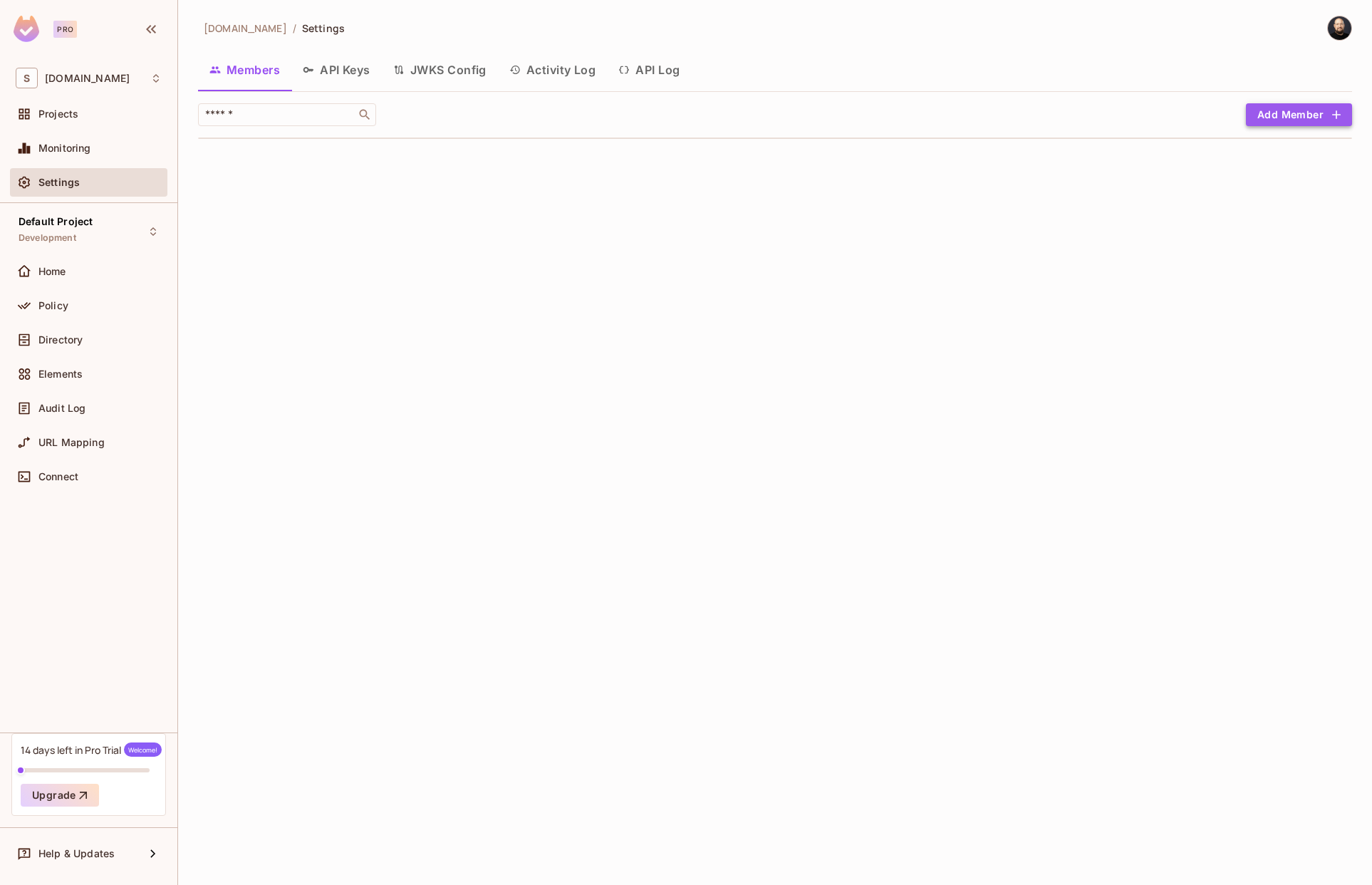
click at [1332, 108] on icon "button" at bounding box center [1337, 115] width 15 height 15
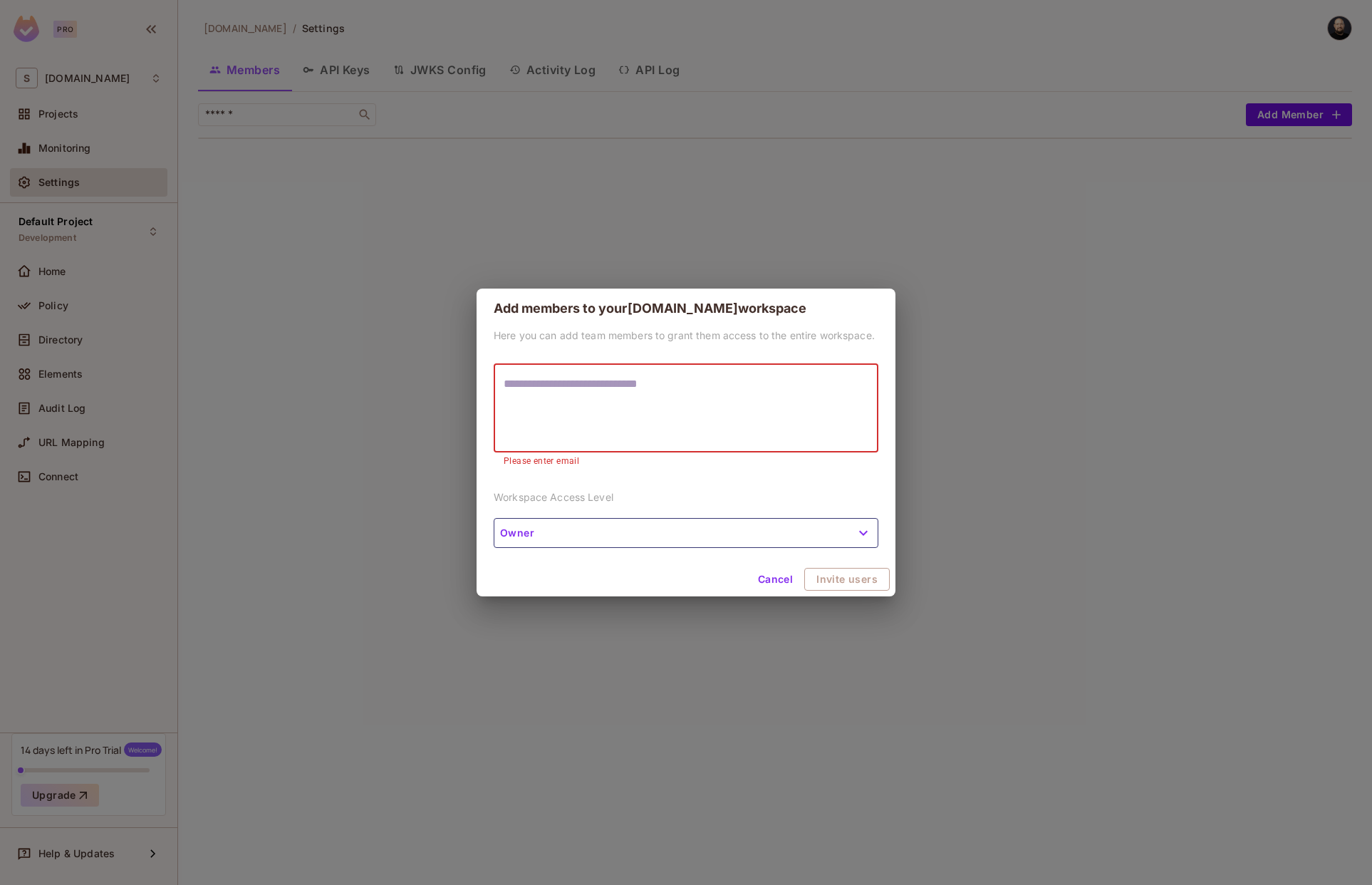
paste textarea "**********"
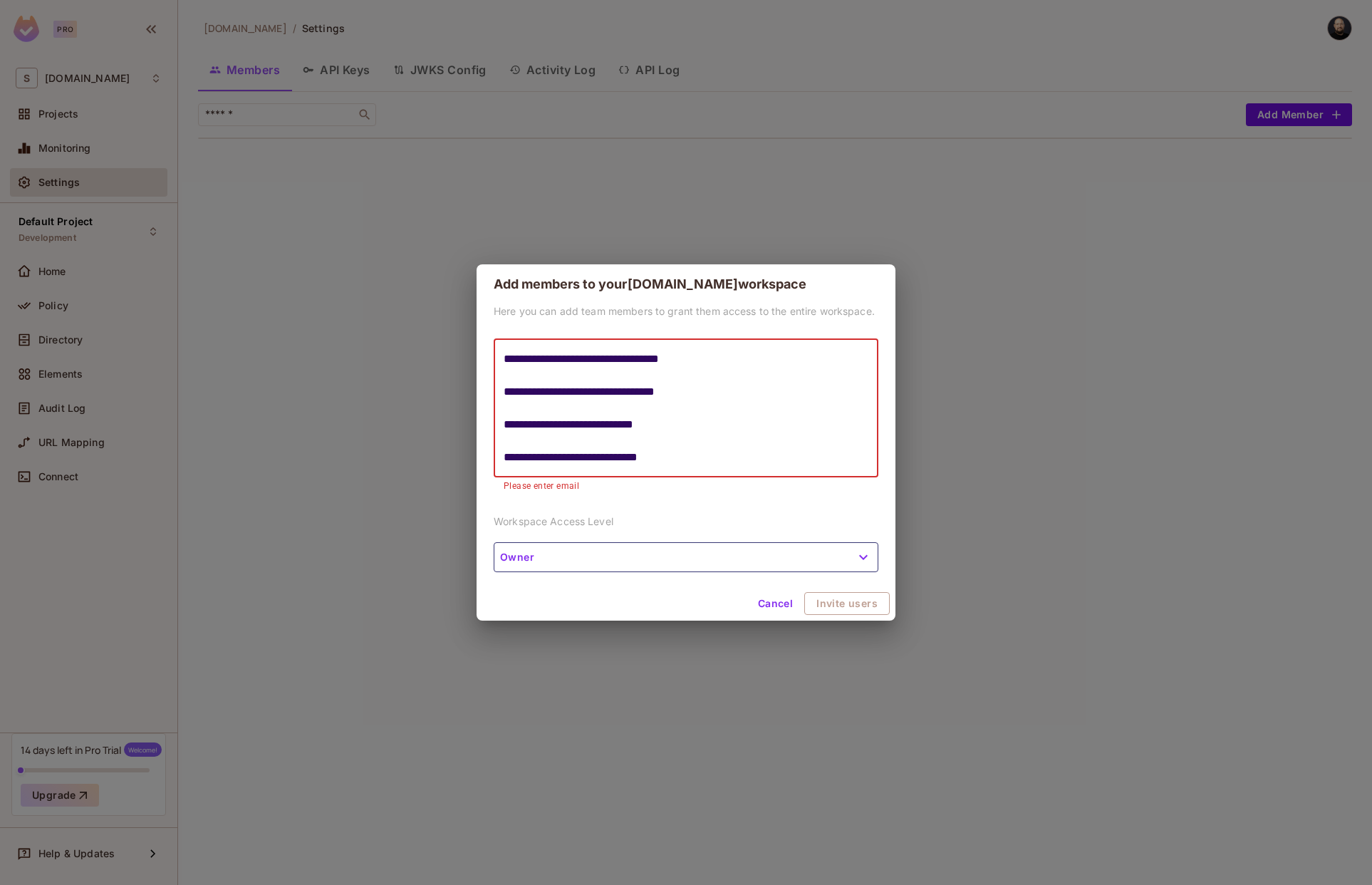
click at [737, 366] on textarea "**********" at bounding box center [686, 408] width 365 height 115
click at [733, 380] on textarea "**********" at bounding box center [686, 408] width 365 height 115
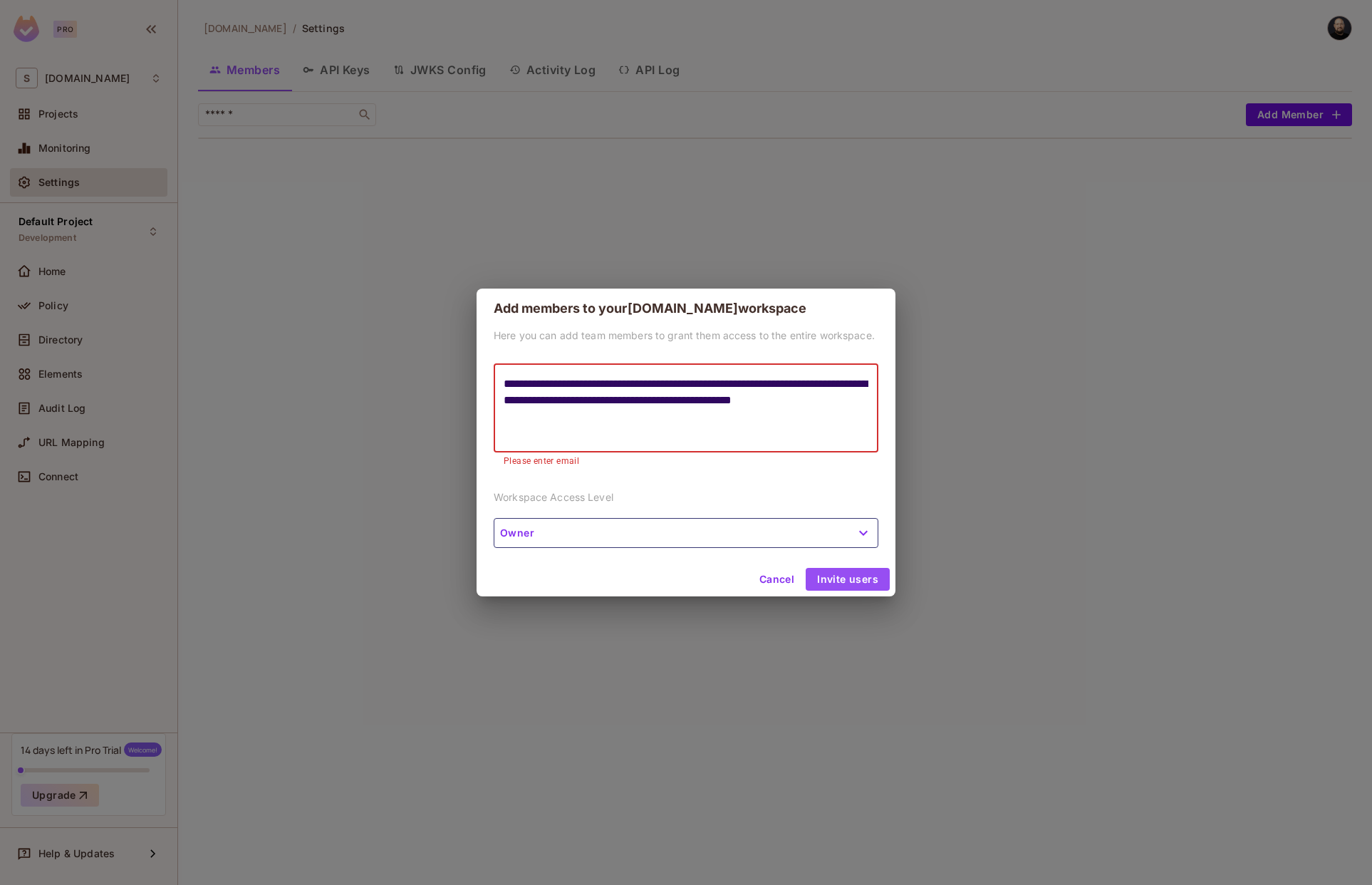
type textarea "**********"
click at [848, 581] on button "Invite users" at bounding box center [848, 579] width 84 height 23
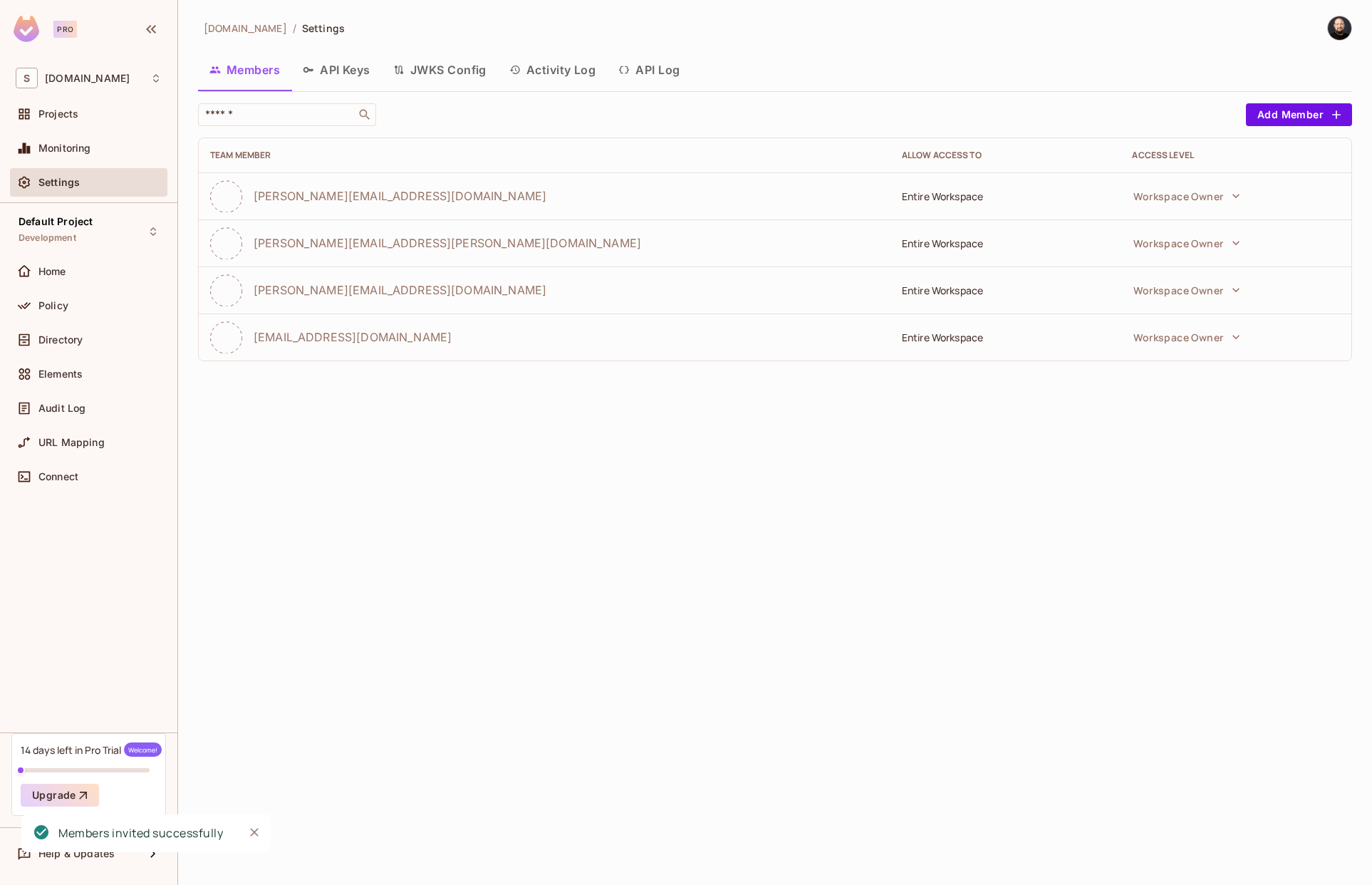
click at [629, 456] on div "sea.live / Settings Members API Keys JWKS Config Activity Log API Log ​ Add Mem…" at bounding box center [775, 442] width 1194 height 885
drag, startPoint x: 397, startPoint y: 248, endPoint x: 248, endPoint y: 235, distance: 149.6
click at [248, 235] on div "michal.wojcik@testshipping.com" at bounding box center [544, 243] width 669 height 32
copy span "michal.wojcik@testshipping.com"
click at [1257, 112] on button "Add Member" at bounding box center [1300, 115] width 106 height 23
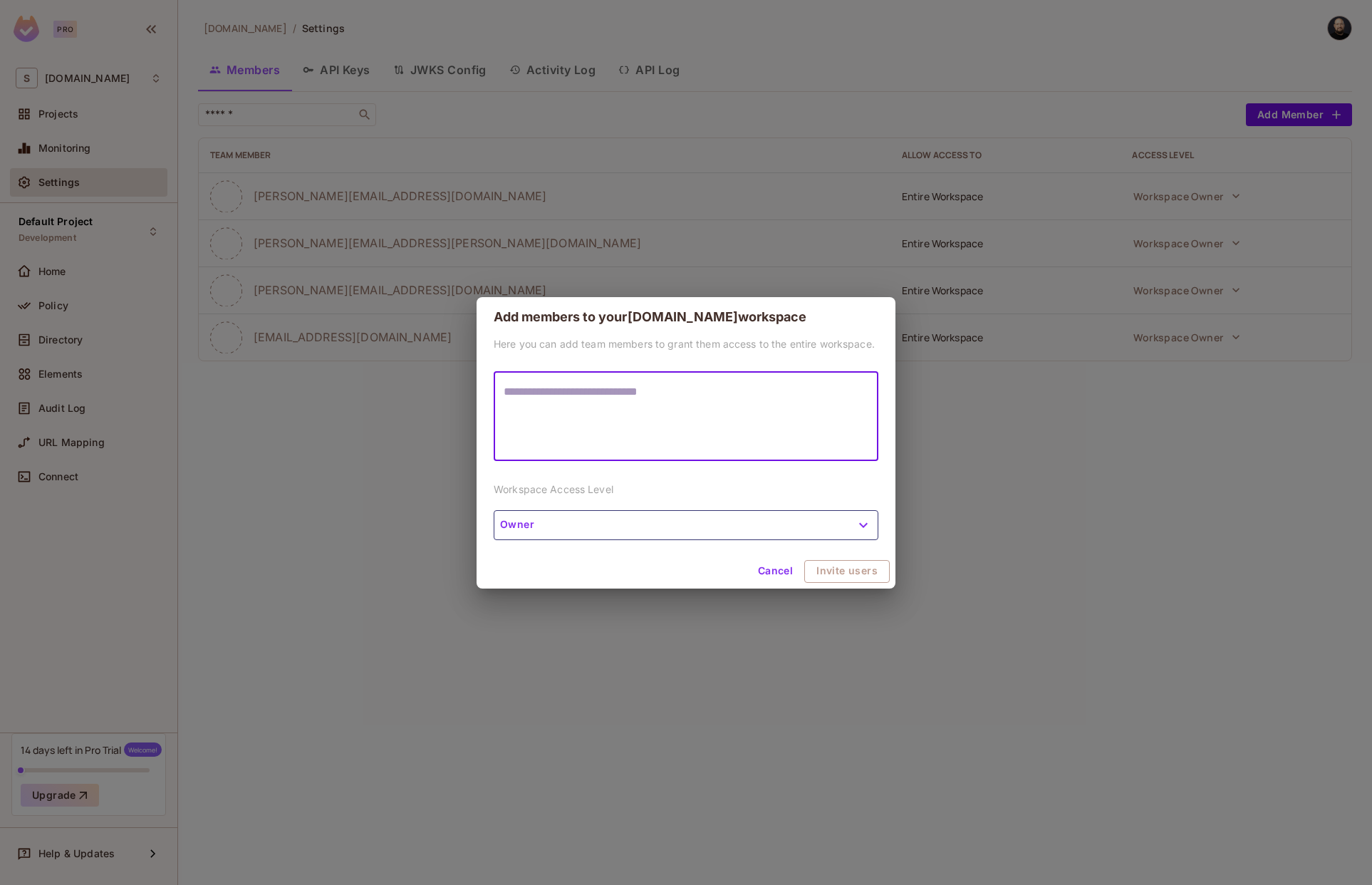
type textarea "**********"
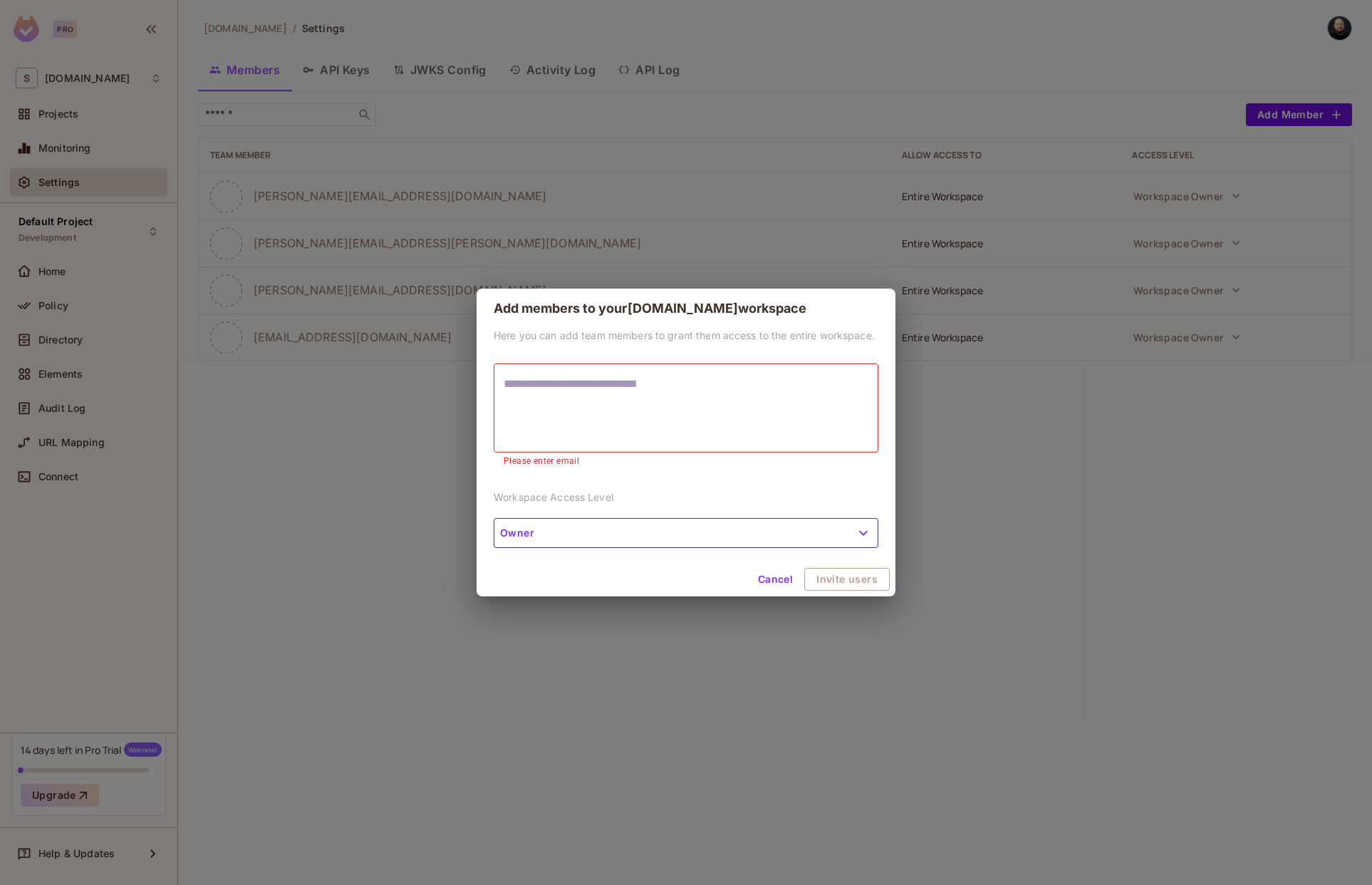
click at [770, 558] on form "Add members to your sea.live workspace Here you can add team members to grant t…" at bounding box center [685, 442] width 419 height 308
click at [705, 413] on textarea at bounding box center [686, 409] width 365 height 66
click at [1133, 425] on div "Add members to your sea.live workspace Here you can add team members to grant t…" at bounding box center [686, 442] width 1372 height 885
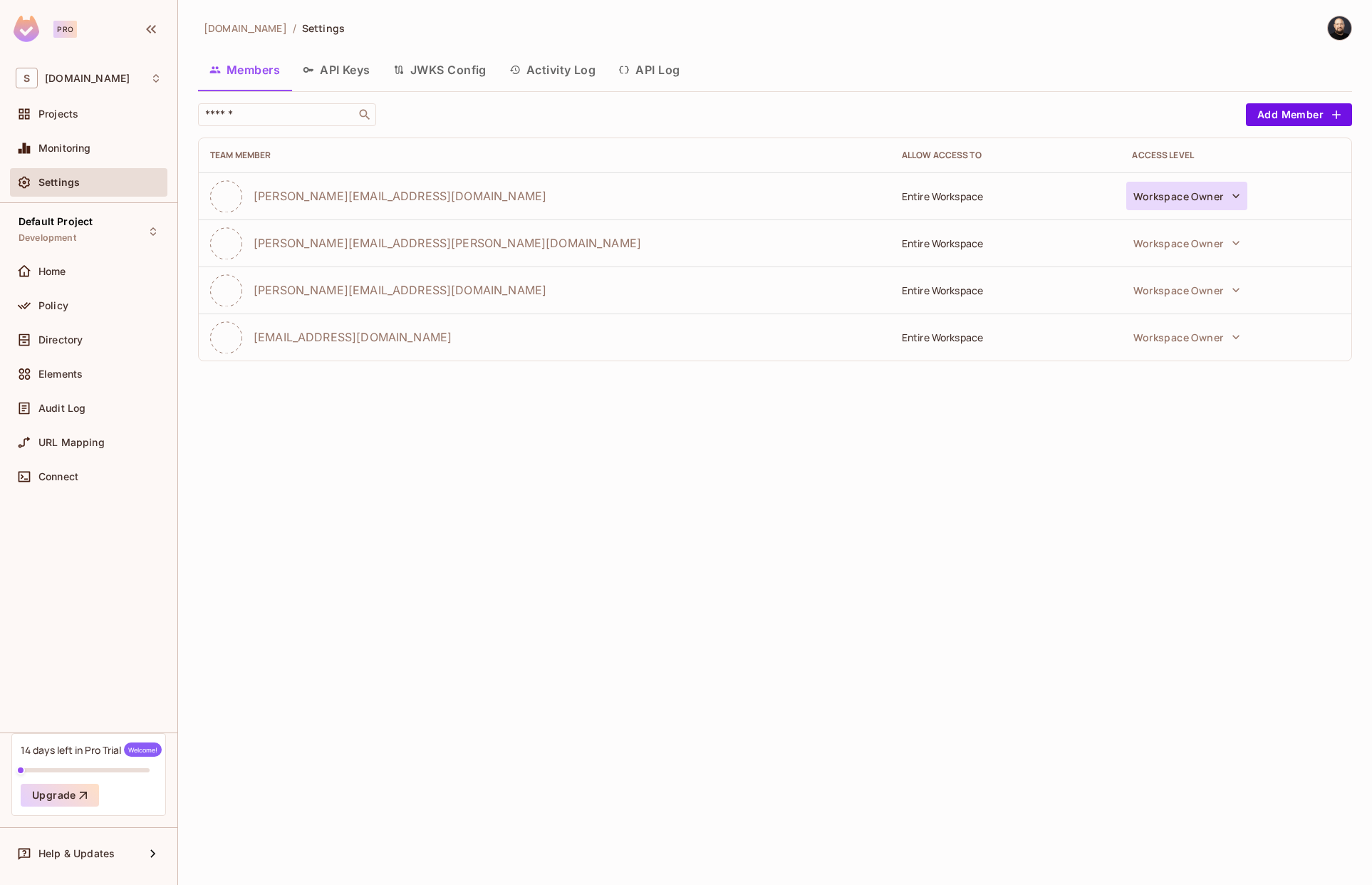
click at [1225, 197] on button "Workspace Owner" at bounding box center [1187, 195] width 121 height 28
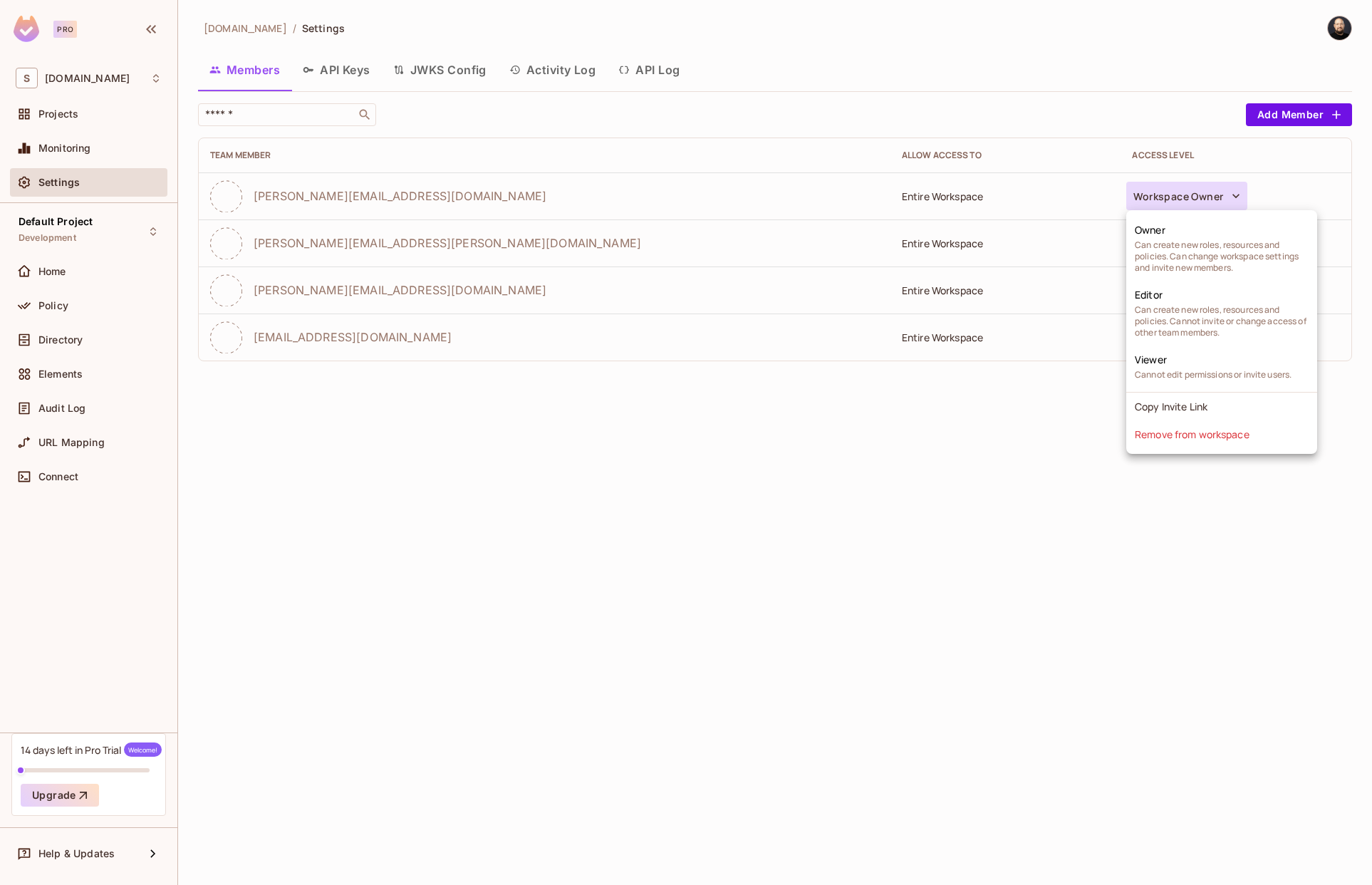
click at [830, 328] on div at bounding box center [686, 442] width 1372 height 885
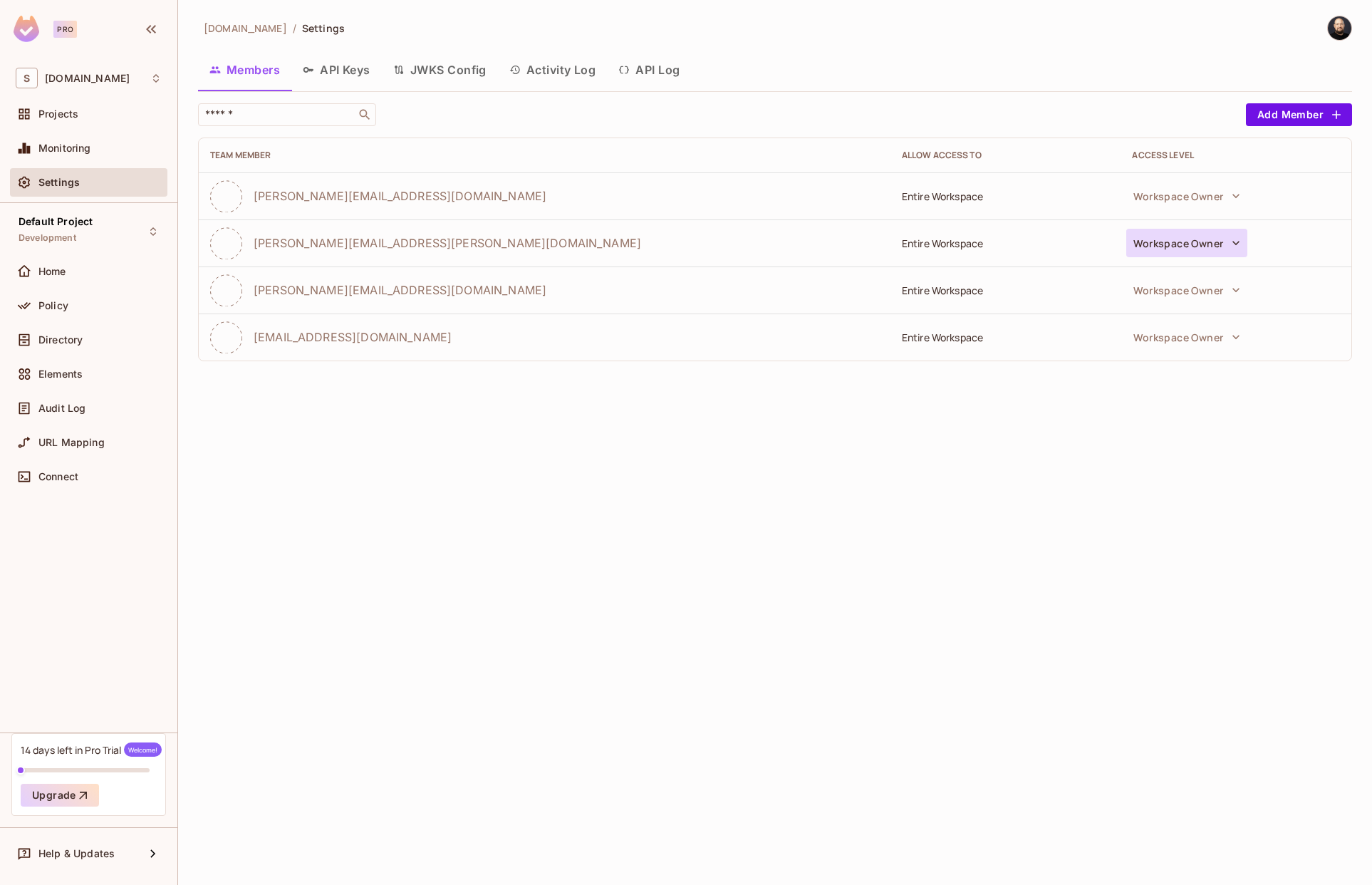
click at [1169, 252] on button "Workspace Owner" at bounding box center [1187, 243] width 121 height 28
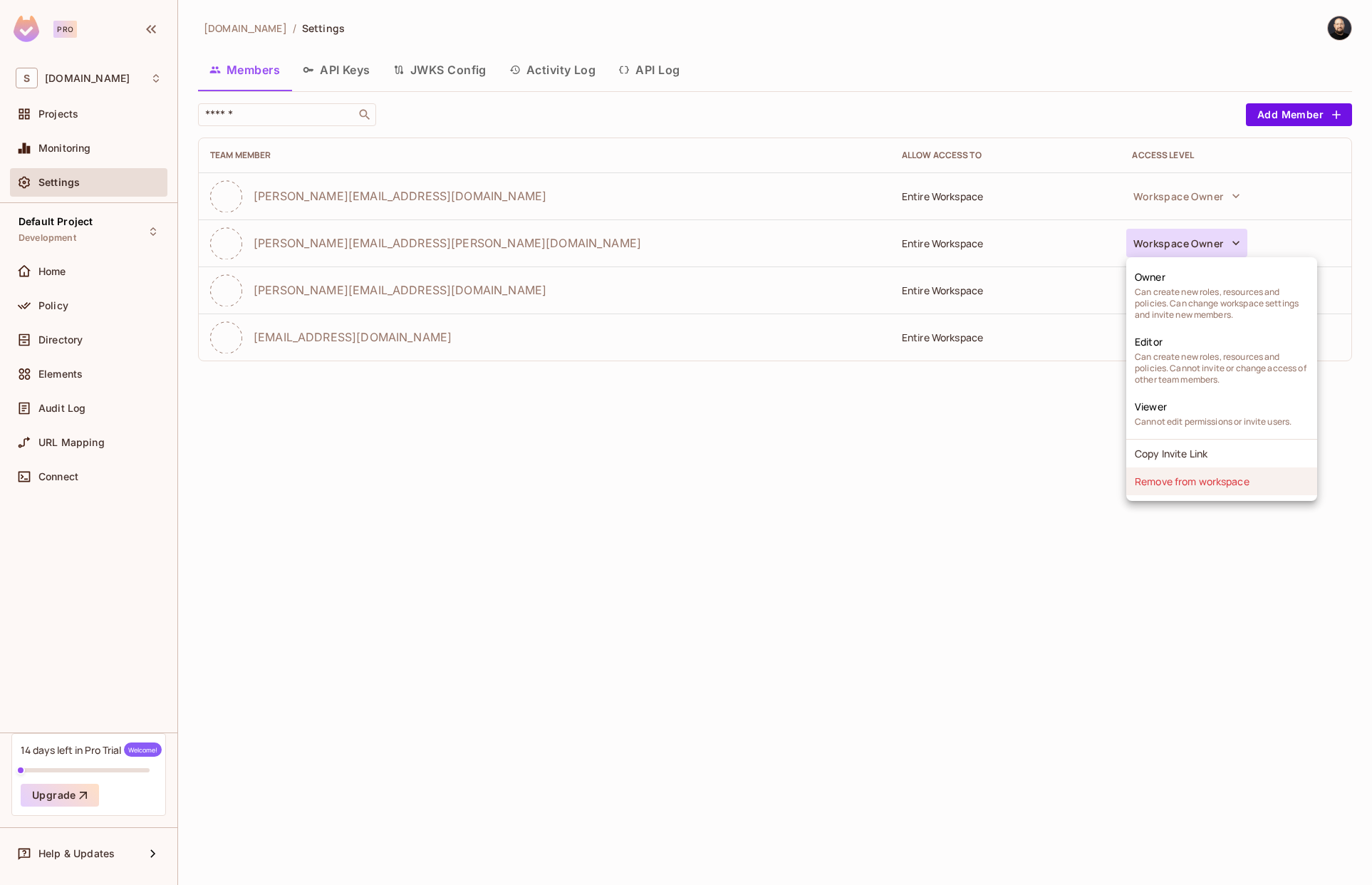
click at [1155, 475] on li "Remove from workspace" at bounding box center [1222, 481] width 191 height 27
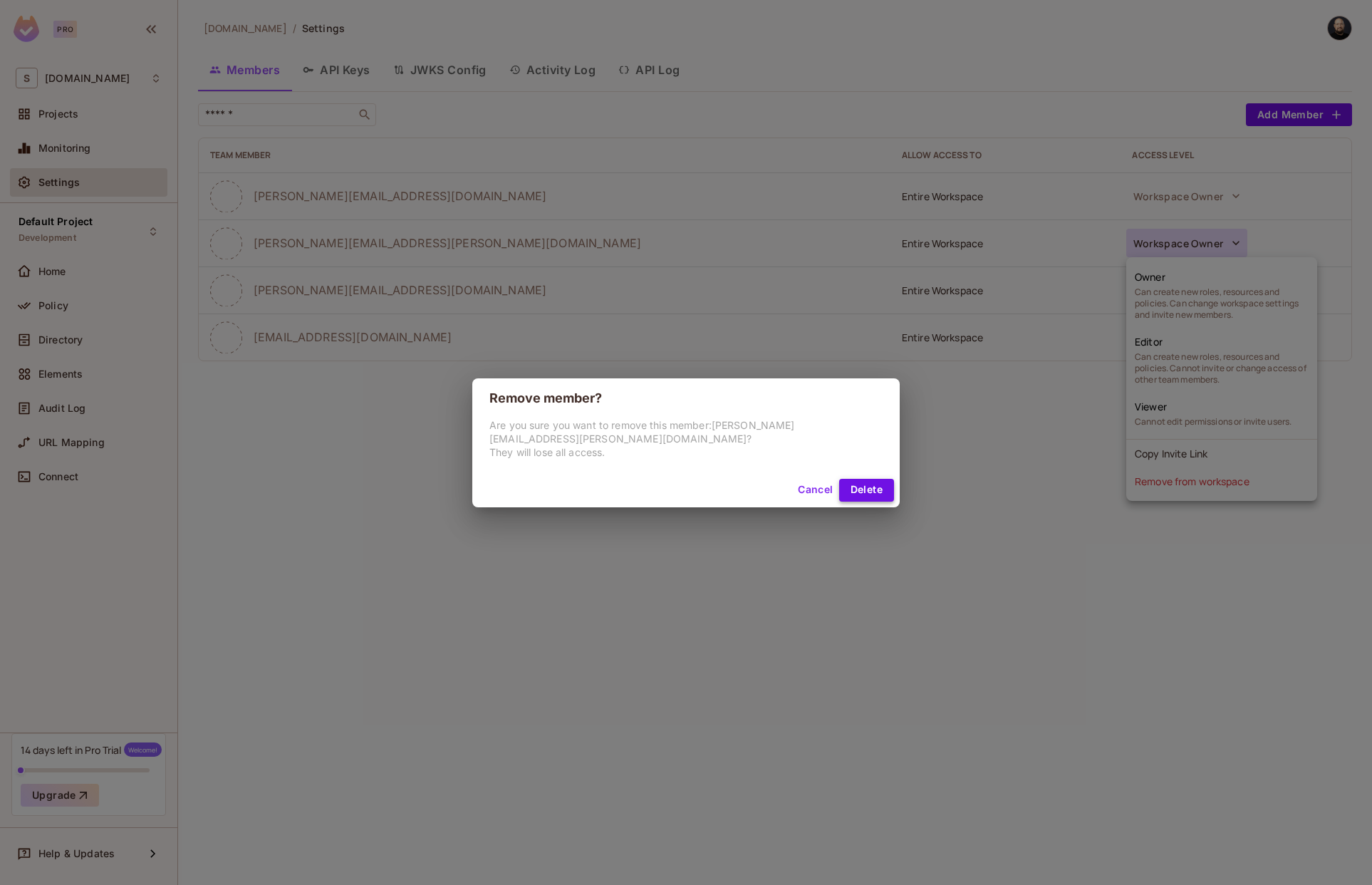
click at [880, 479] on button "Delete" at bounding box center [866, 490] width 55 height 23
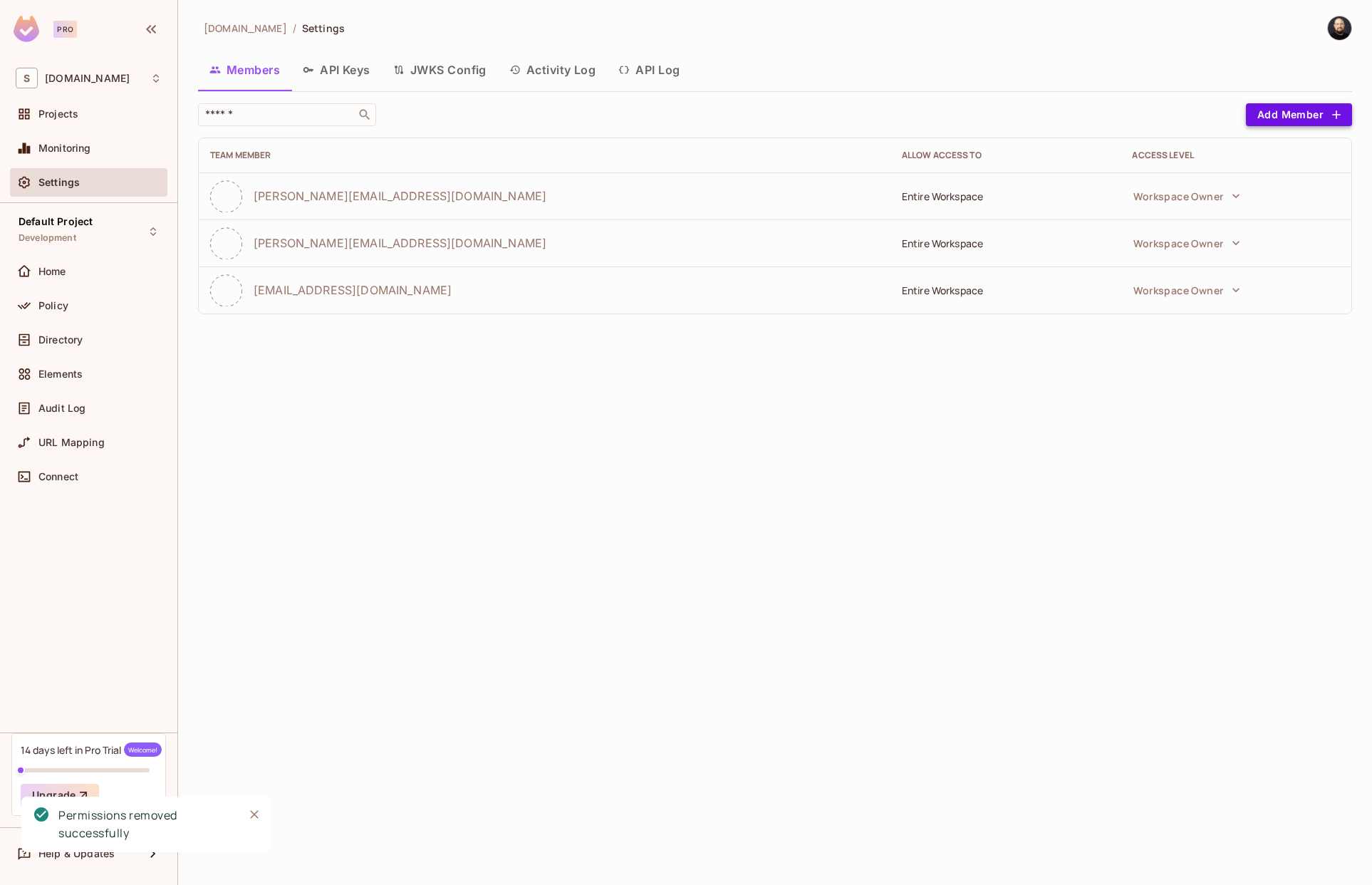
click at [1267, 112] on button "Add Member" at bounding box center [1300, 115] width 106 height 23
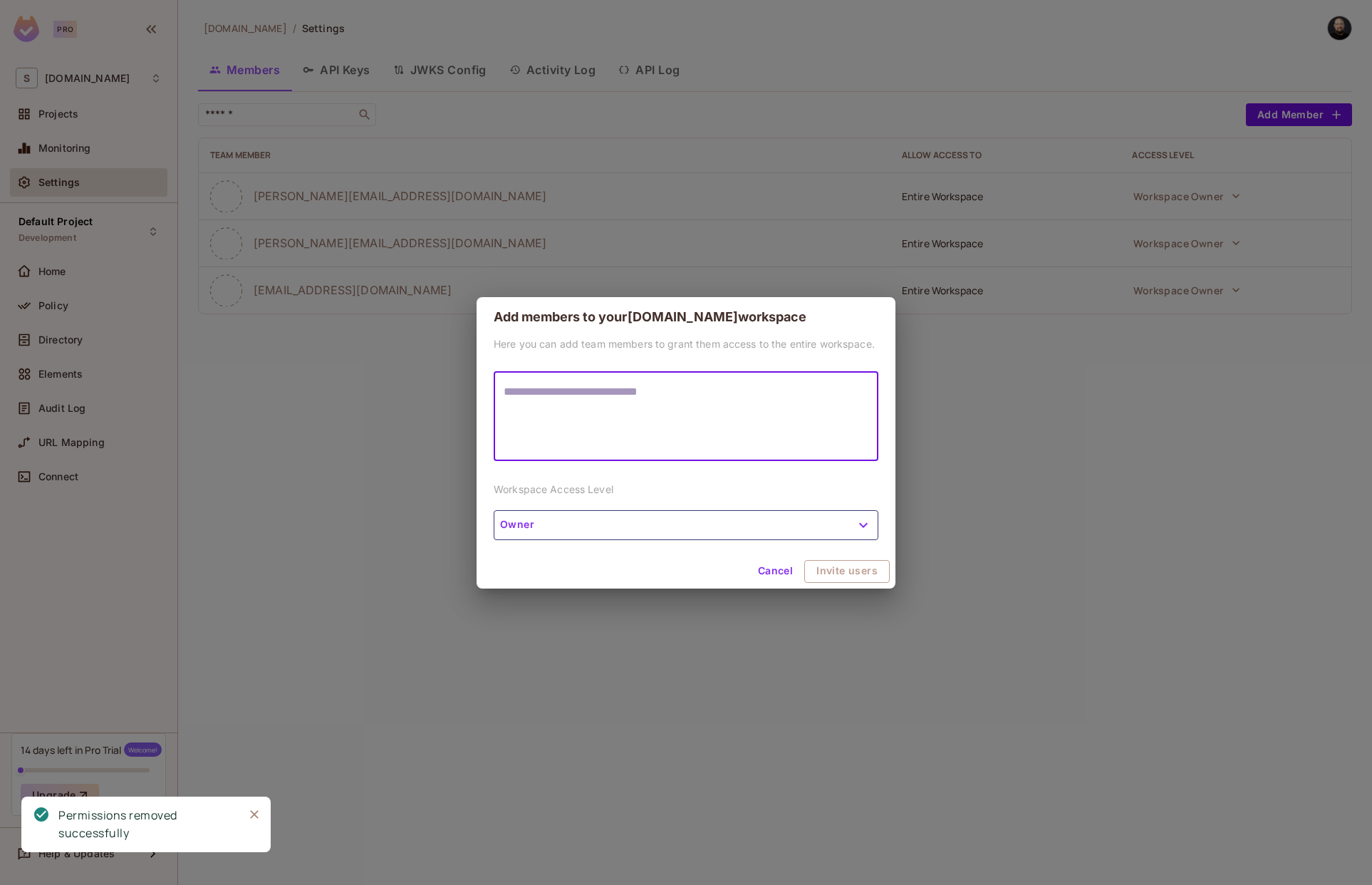
click at [777, 411] on textarea at bounding box center [686, 417] width 365 height 66
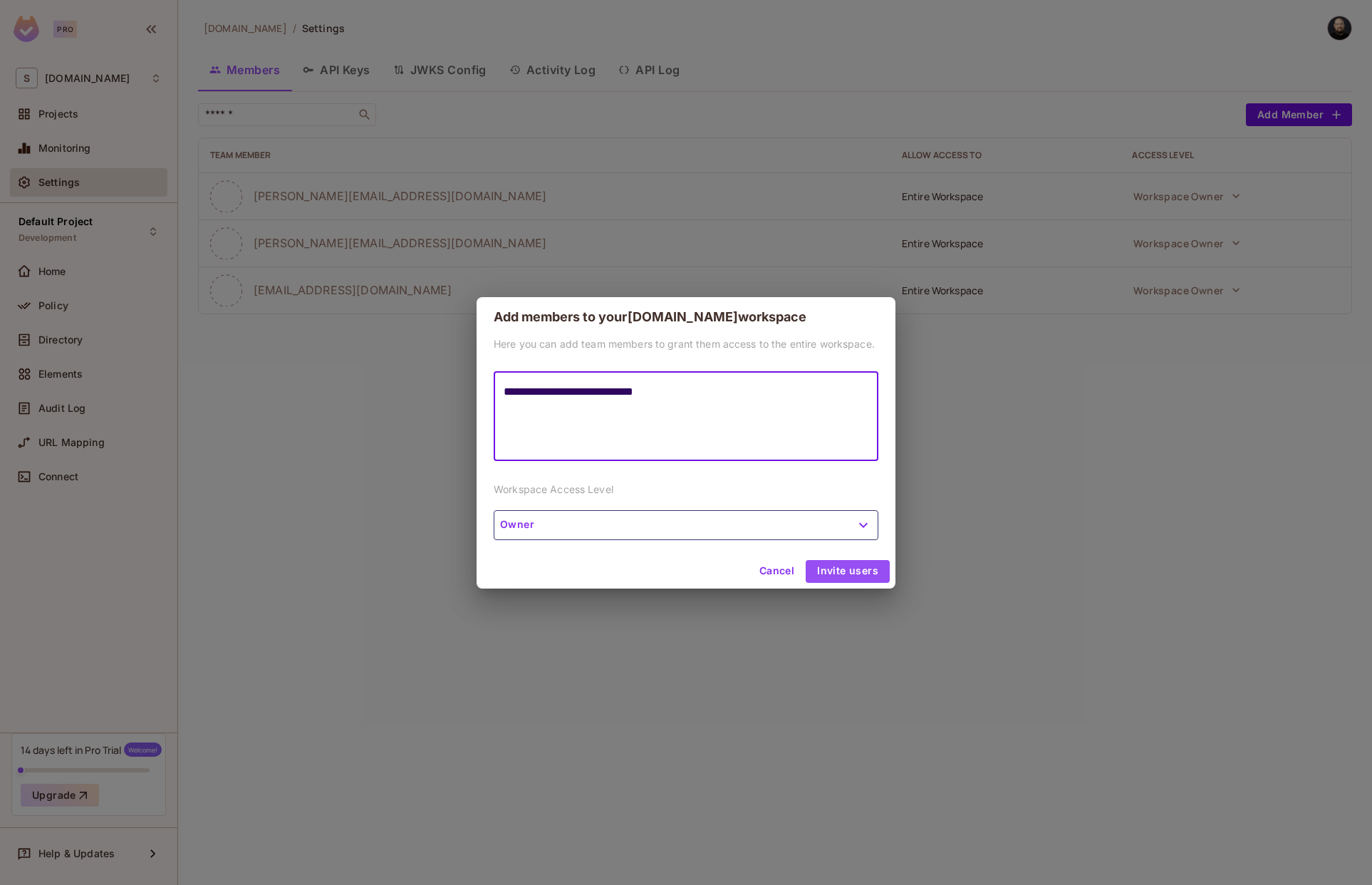
type textarea "**********"
click at [855, 572] on button "Invite users" at bounding box center [848, 571] width 84 height 23
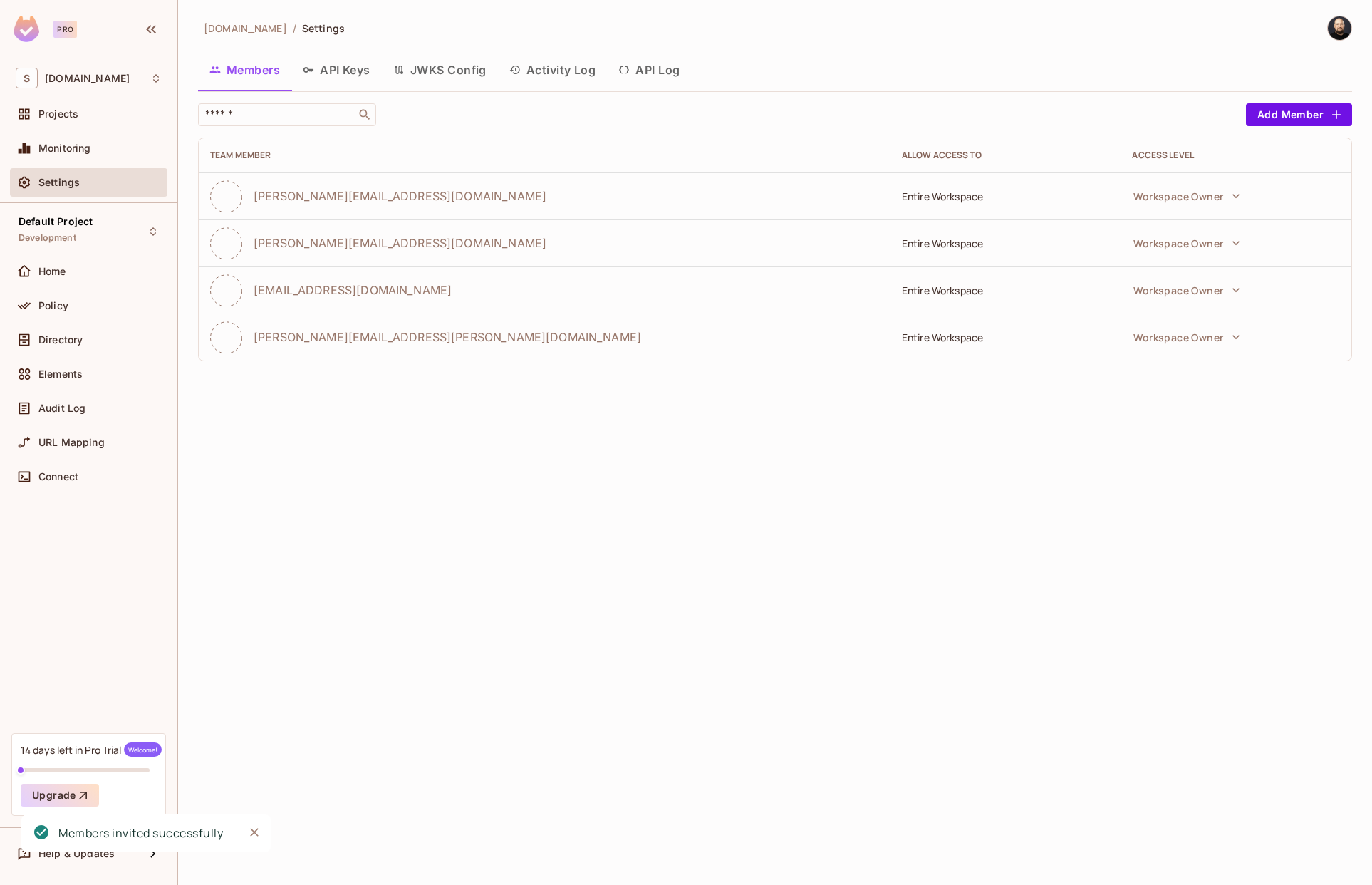
click at [378, 339] on span "michal.wojcik@testshipping.com" at bounding box center [447, 336] width 387 height 16
click at [378, 339] on span "[PERSON_NAME][EMAIL_ADDRESS][PERSON_NAME][DOMAIN_NAME]" at bounding box center [447, 336] width 387 height 16
copy span "[PERSON_NAME][EMAIL_ADDRESS][PERSON_NAME][DOMAIN_NAME]"
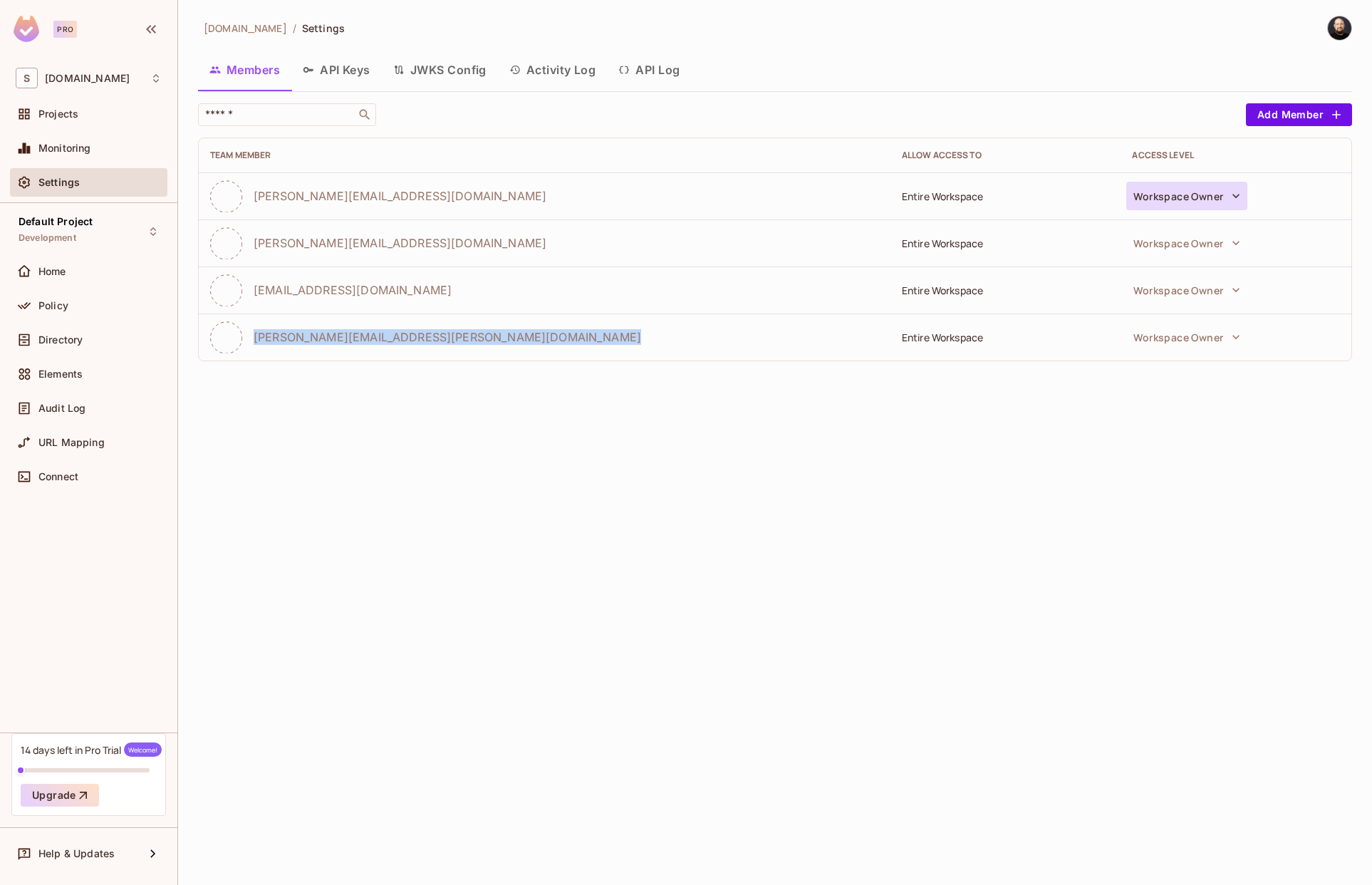
click at [1215, 194] on button "Workspace Owner" at bounding box center [1187, 195] width 121 height 28
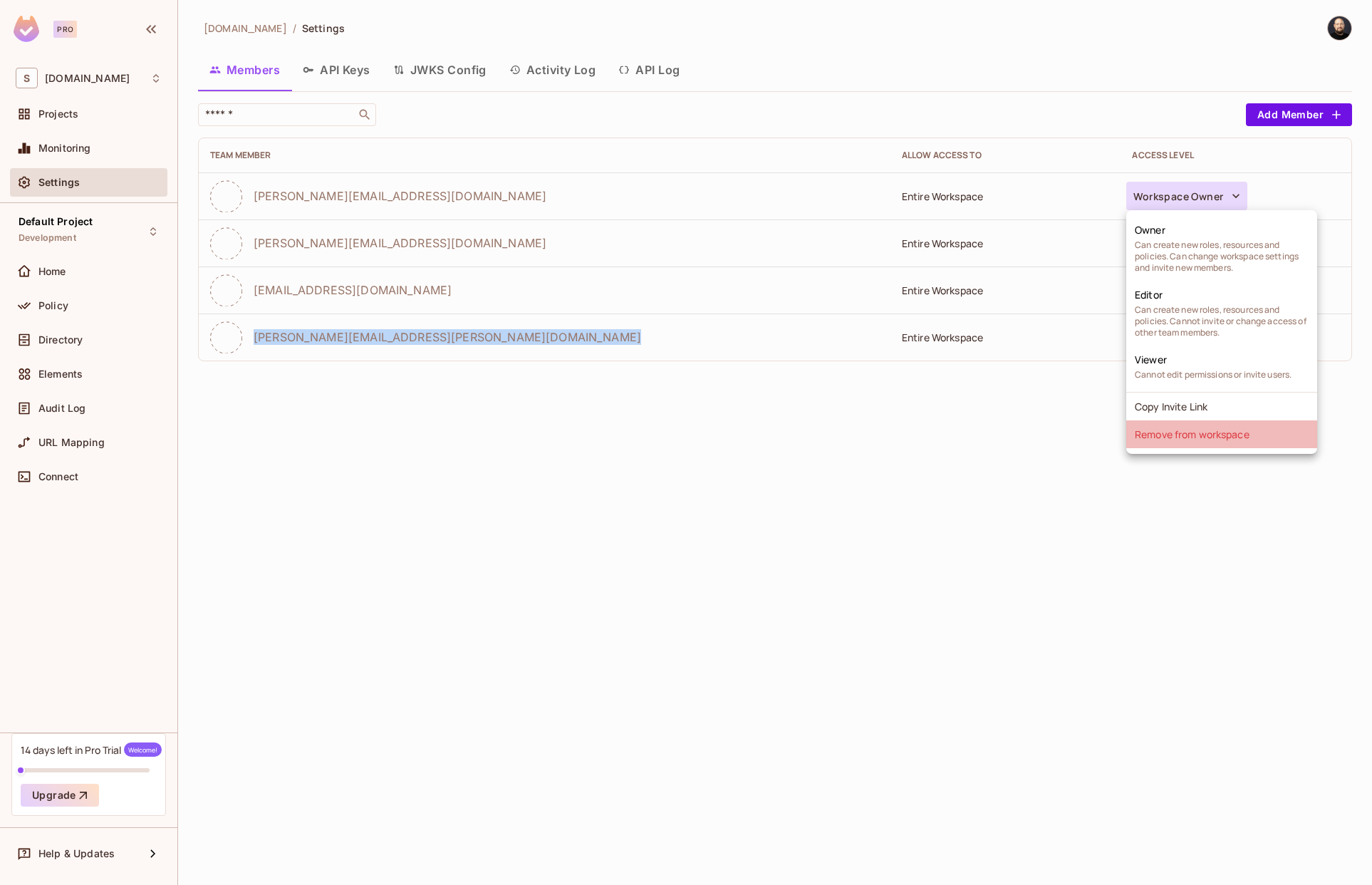
click at [1195, 434] on li "Remove from workspace" at bounding box center [1222, 434] width 191 height 27
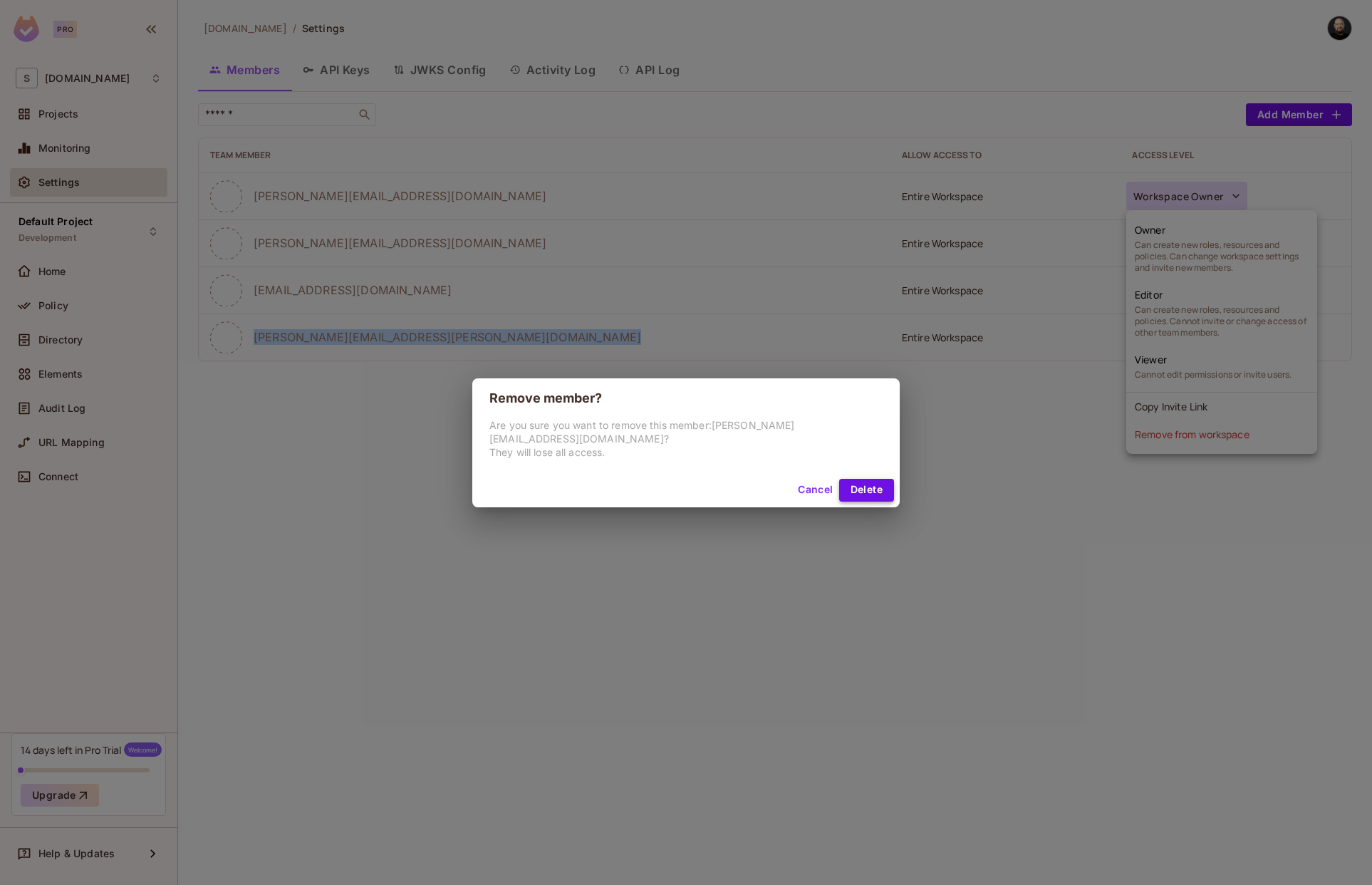
click at [889, 480] on button "Delete" at bounding box center [866, 490] width 55 height 23
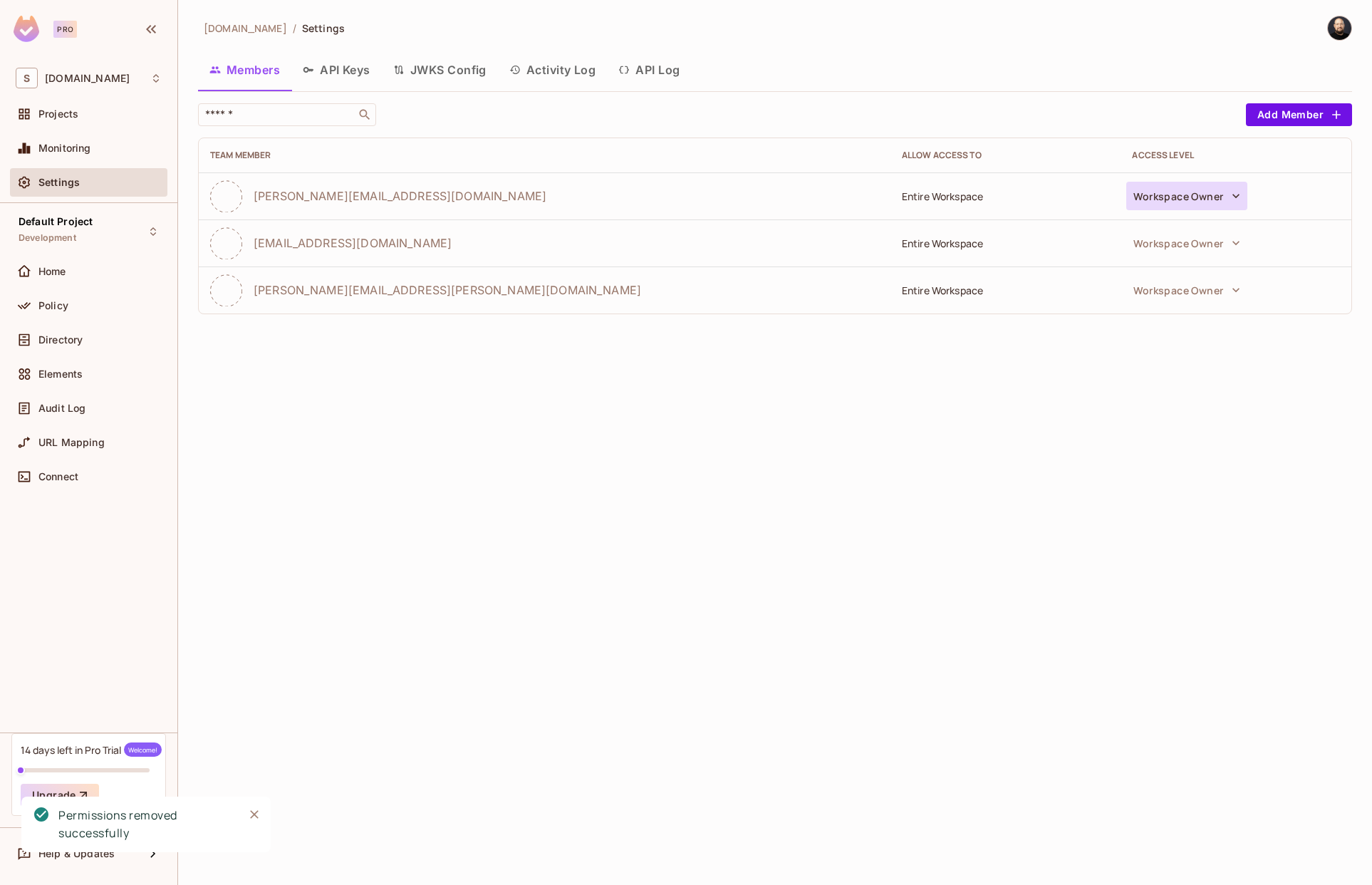
click at [1189, 188] on button "Workspace Owner" at bounding box center [1187, 195] width 121 height 28
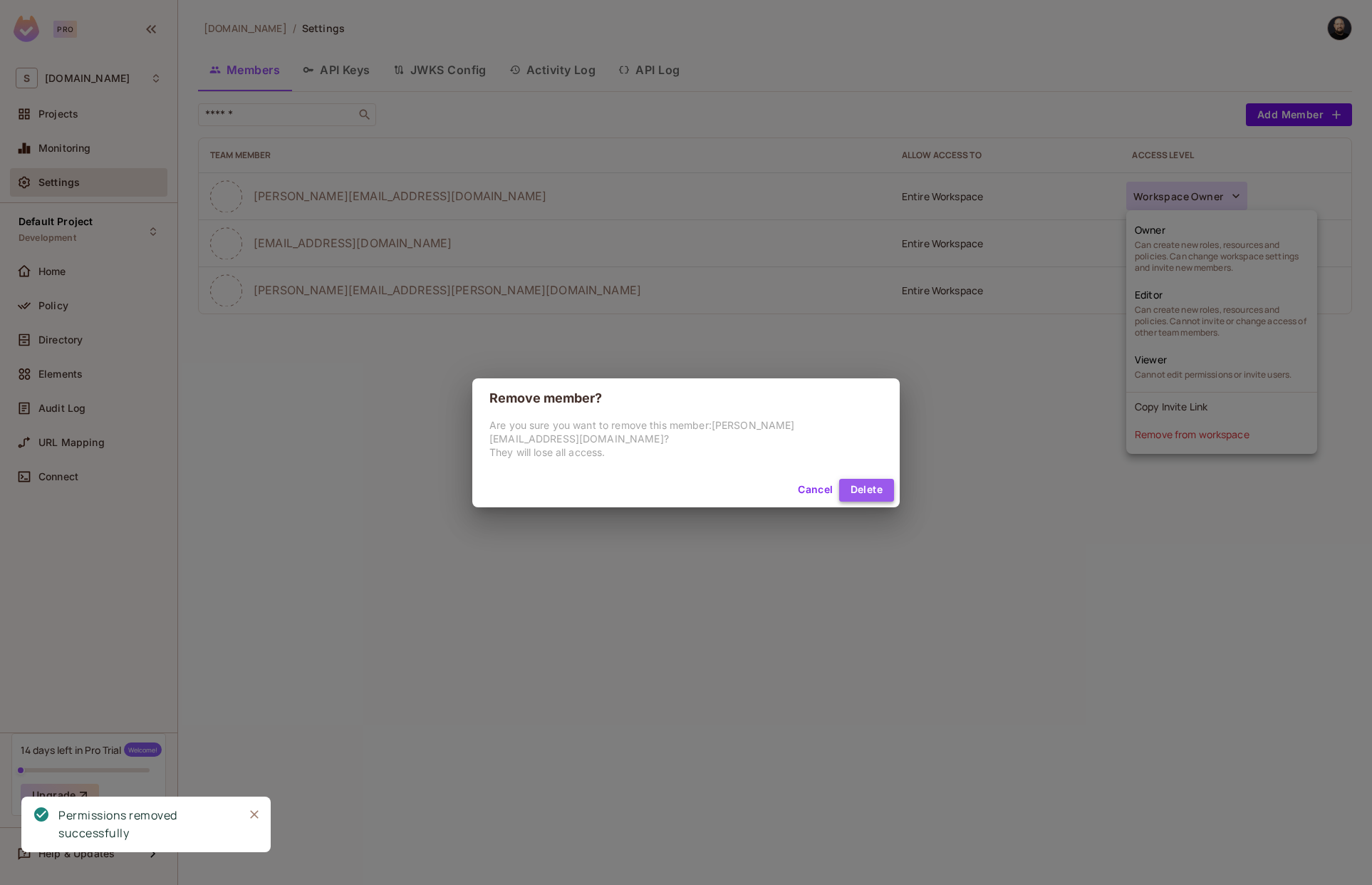
click at [865, 486] on button "Delete" at bounding box center [866, 490] width 55 height 23
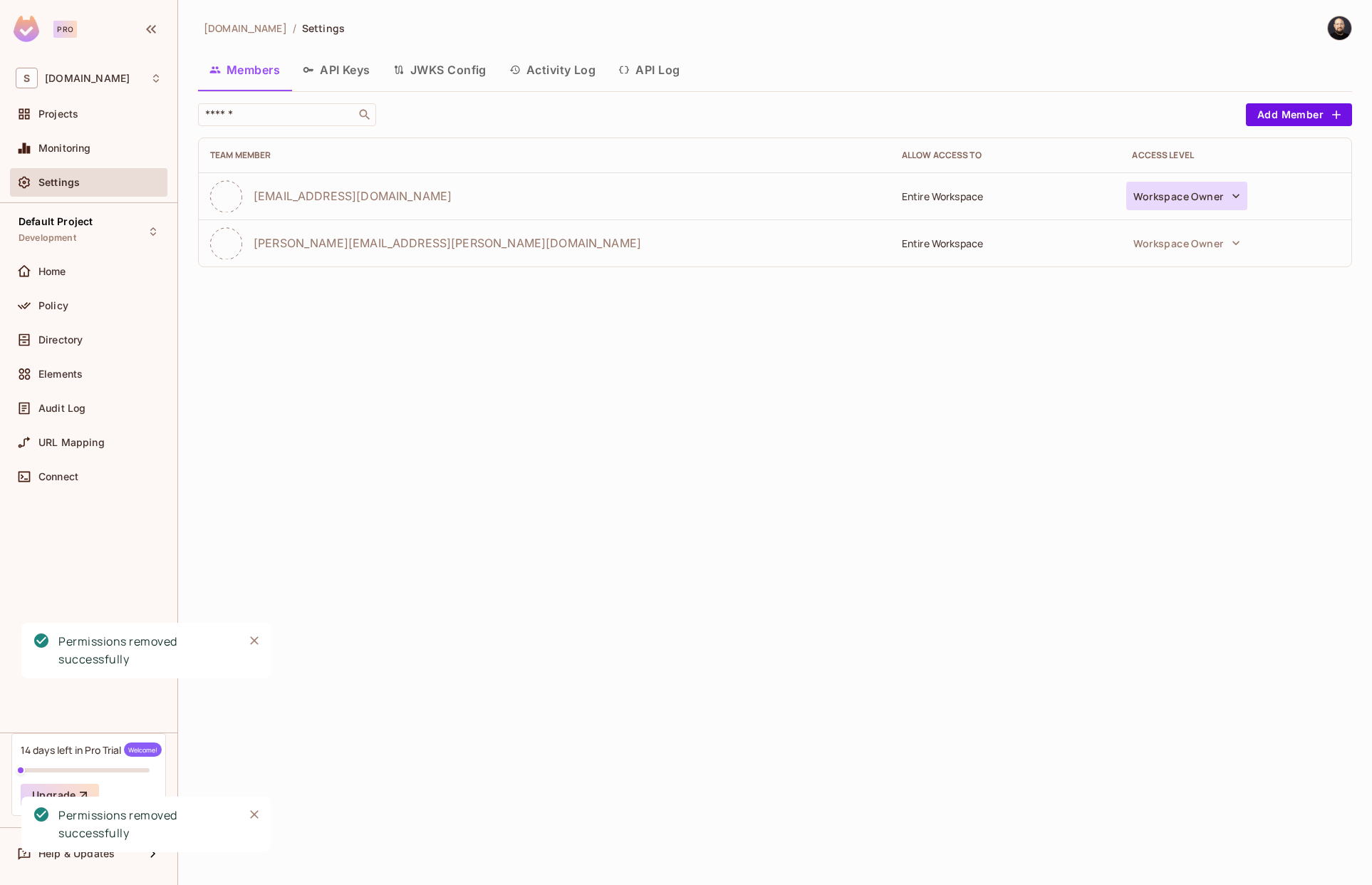
click at [1139, 208] on td "Workspace Owner" at bounding box center [1236, 195] width 231 height 47
click at [1154, 196] on button "Workspace Owner" at bounding box center [1187, 195] width 121 height 28
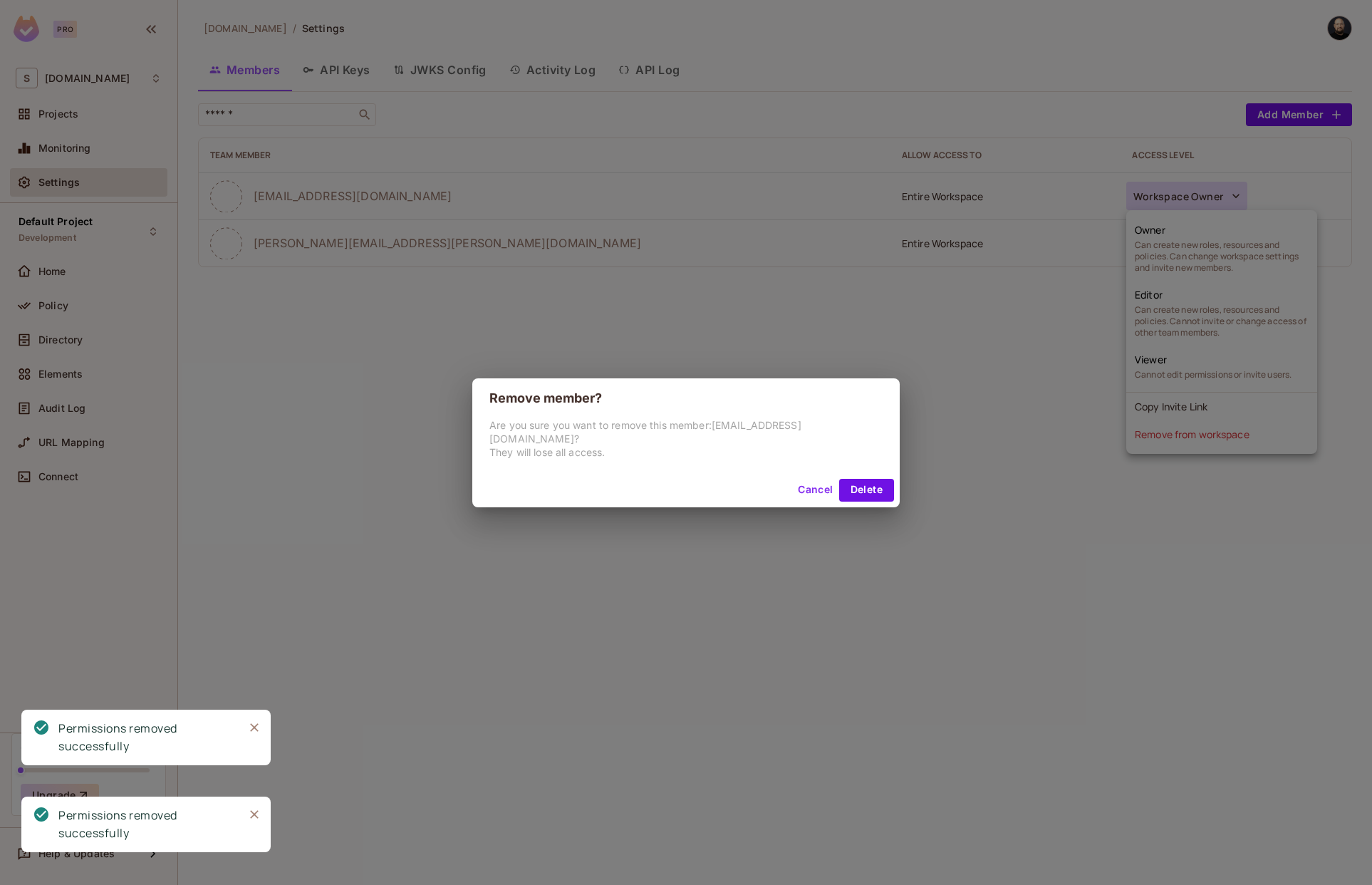
click at [1160, 436] on div "Remove member? Are you sure you want to remove this member: ievgen.ishchuk@test…" at bounding box center [686, 442] width 1372 height 885
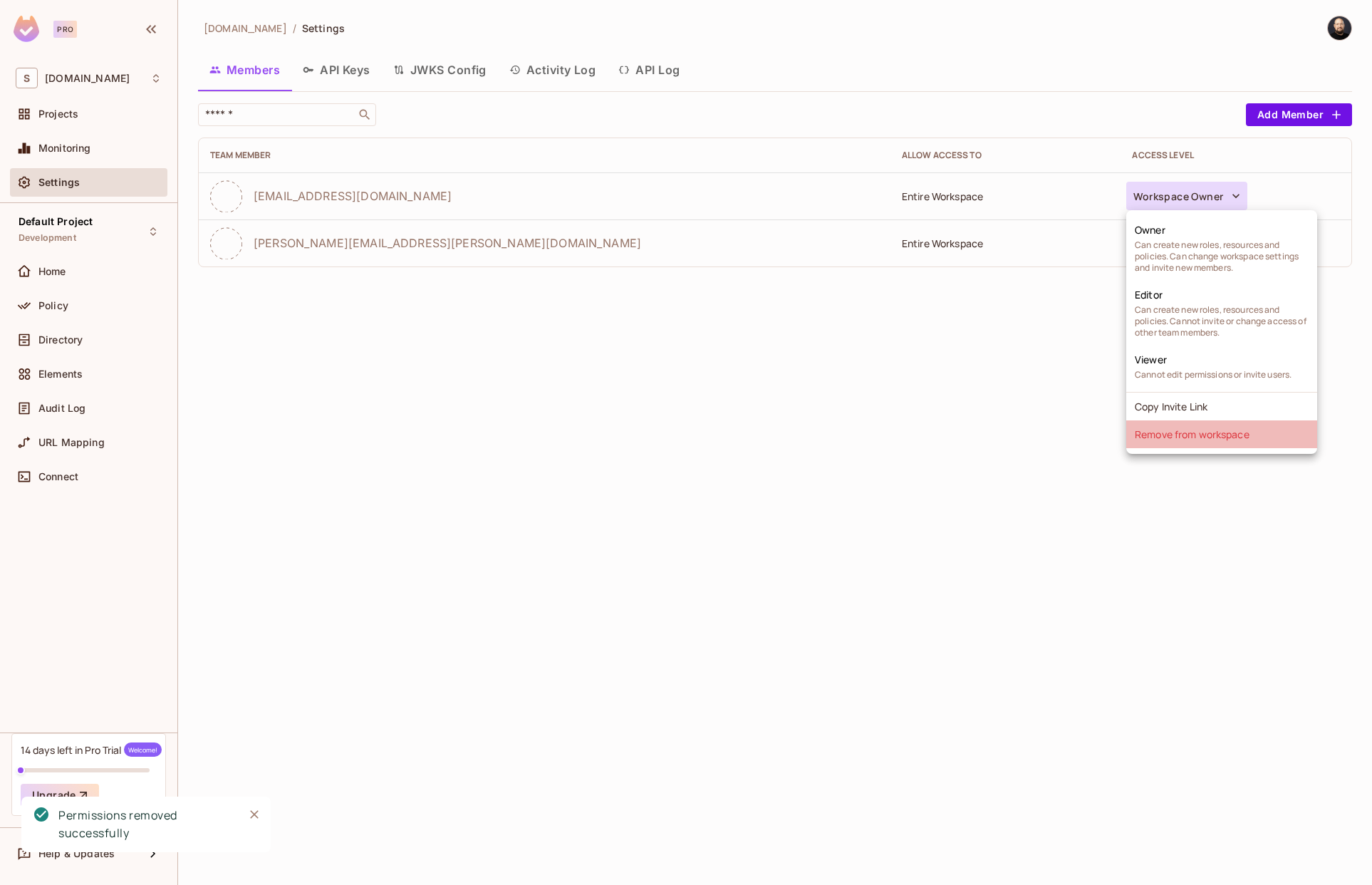
click at [1222, 432] on li "Remove from workspace" at bounding box center [1222, 434] width 191 height 27
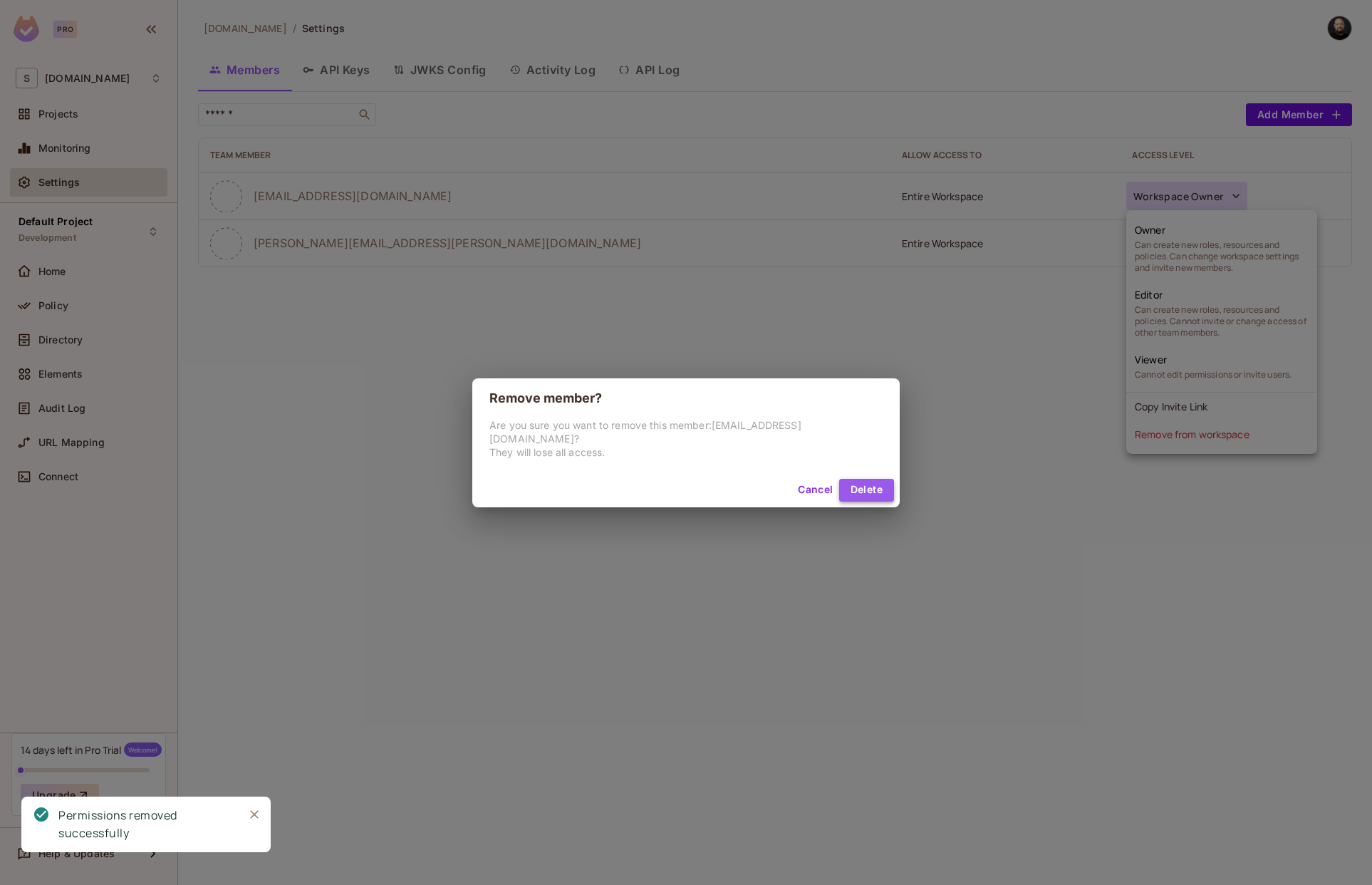
click at [875, 495] on button "Delete" at bounding box center [866, 490] width 55 height 23
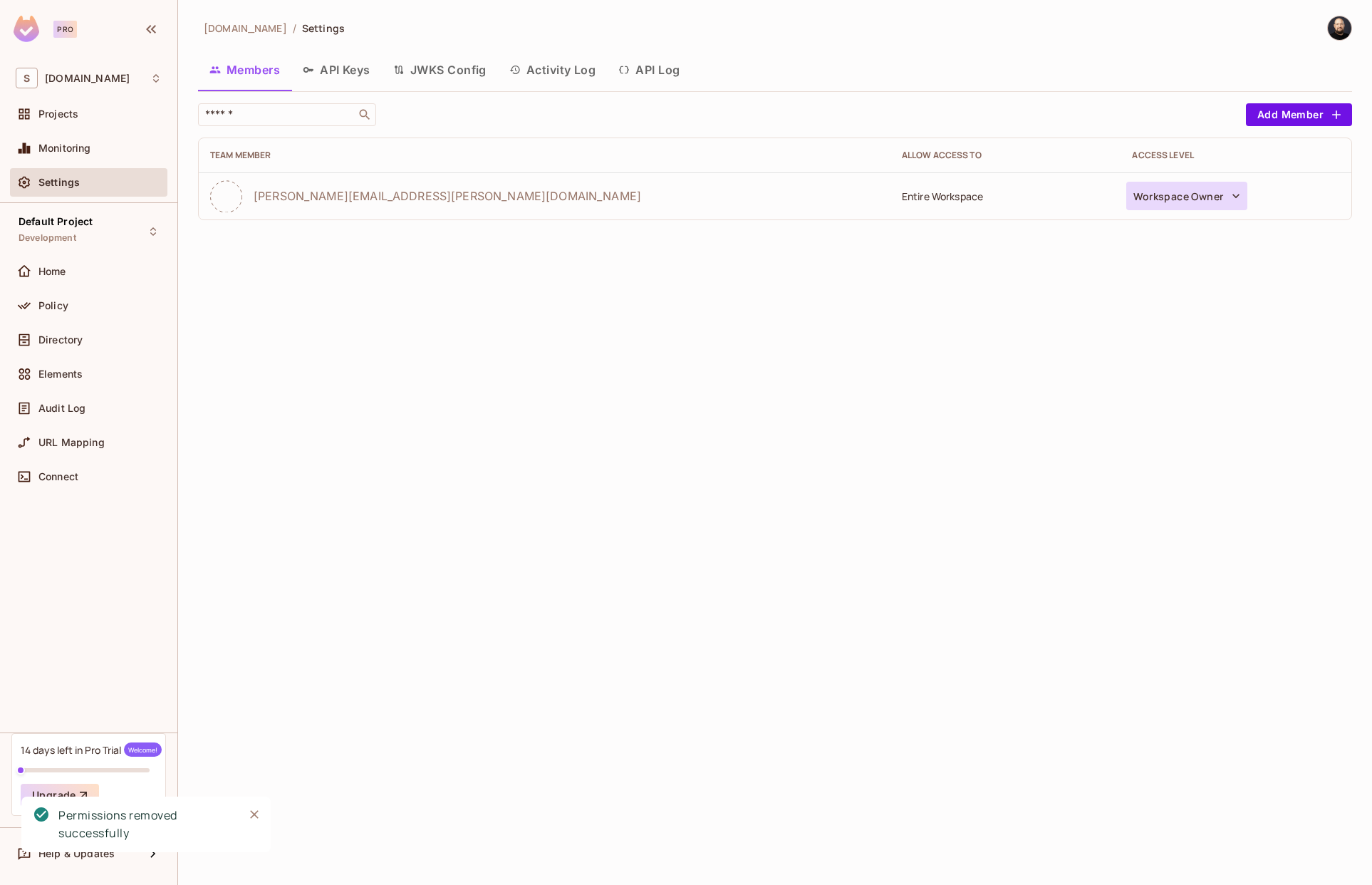
click at [1175, 193] on button "Workspace Owner" at bounding box center [1187, 195] width 121 height 28
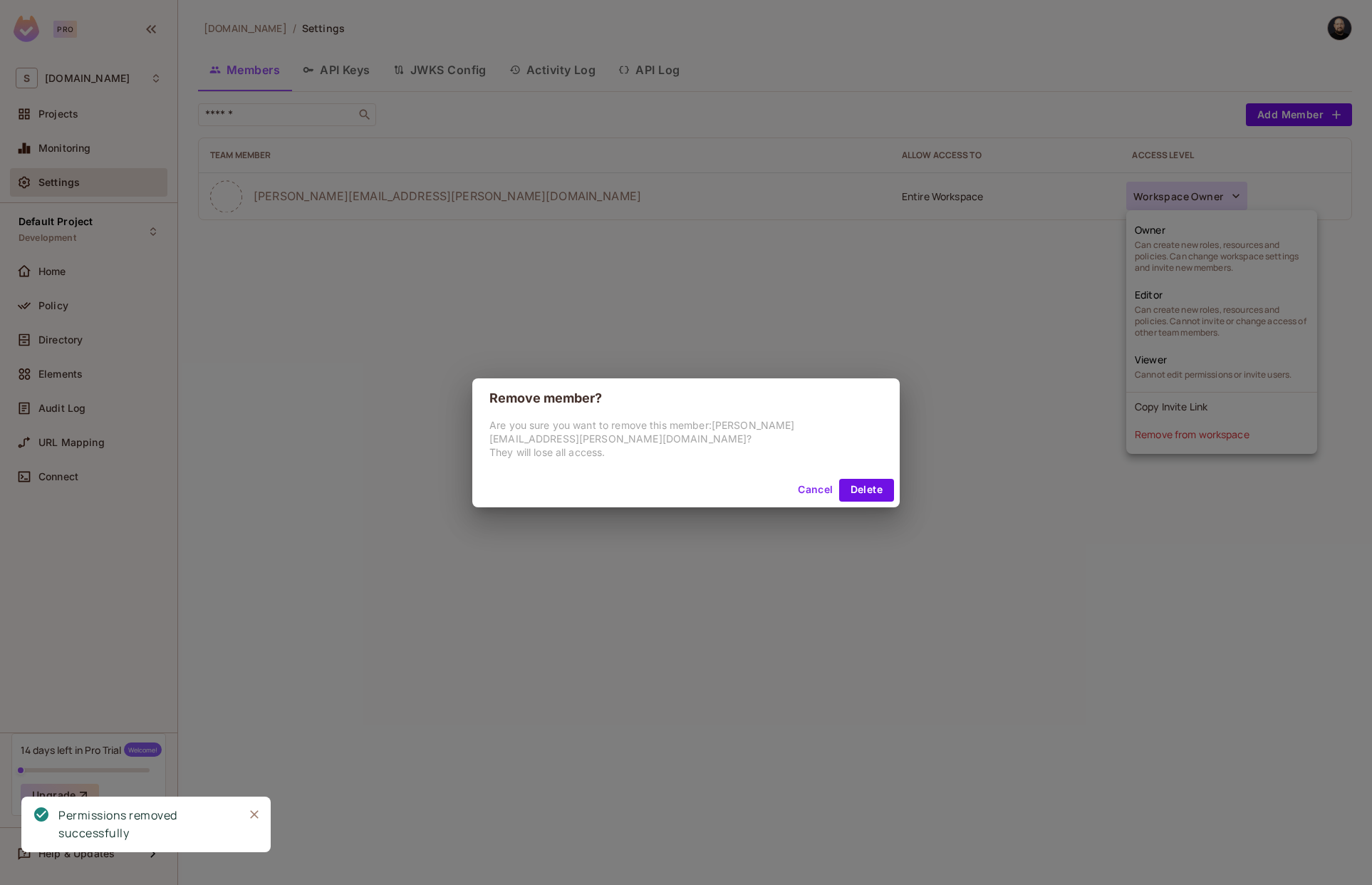
drag, startPoint x: 904, startPoint y: 476, endPoint x: 893, endPoint y: 479, distance: 11.4
click at [897, 479] on div "Remove member? Are you sure you want to remove this member: michal.wojcik@tests…" at bounding box center [686, 442] width 1372 height 885
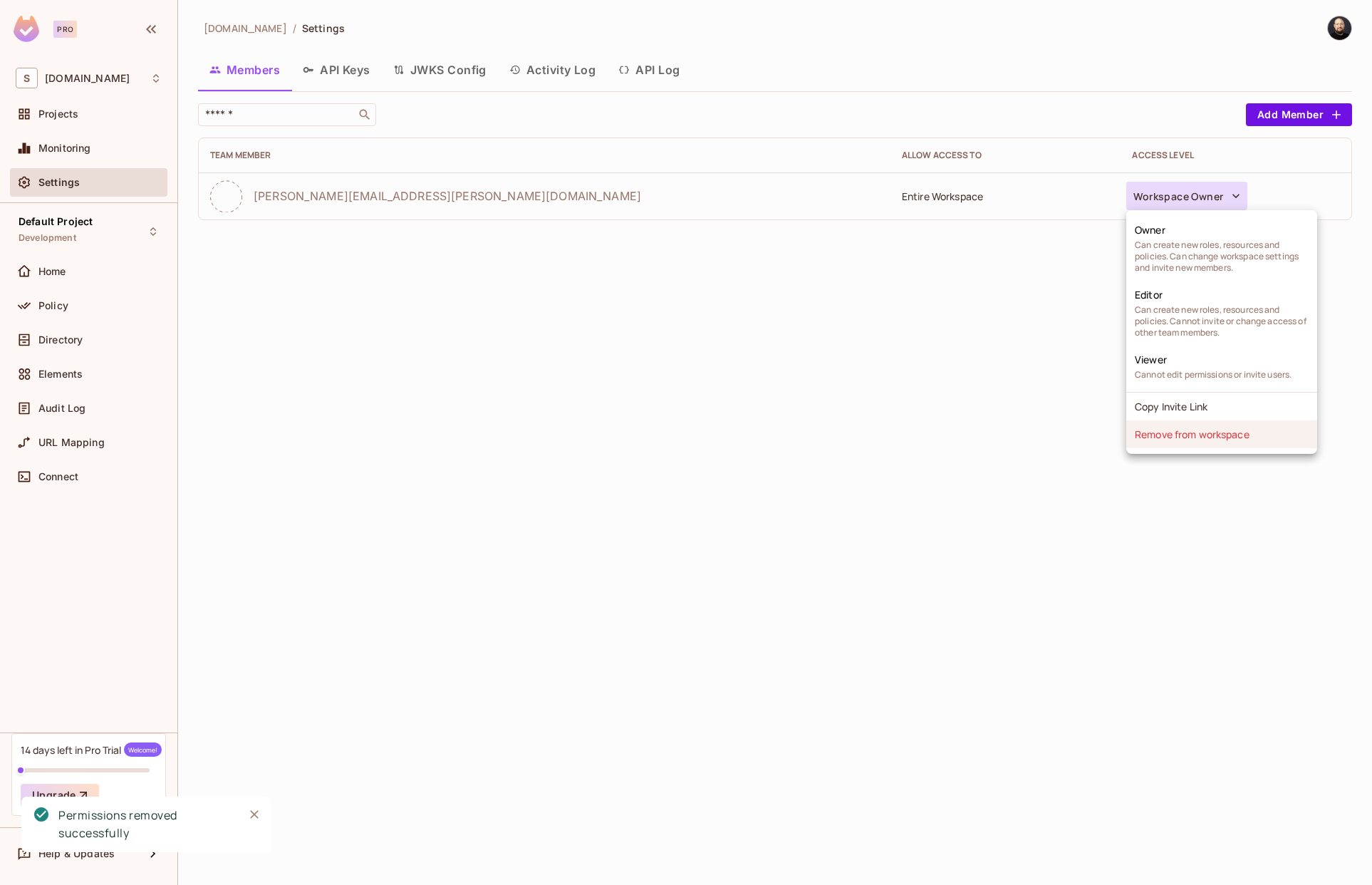
click at [1153, 435] on li "Remove from workspace" at bounding box center [1222, 434] width 191 height 27
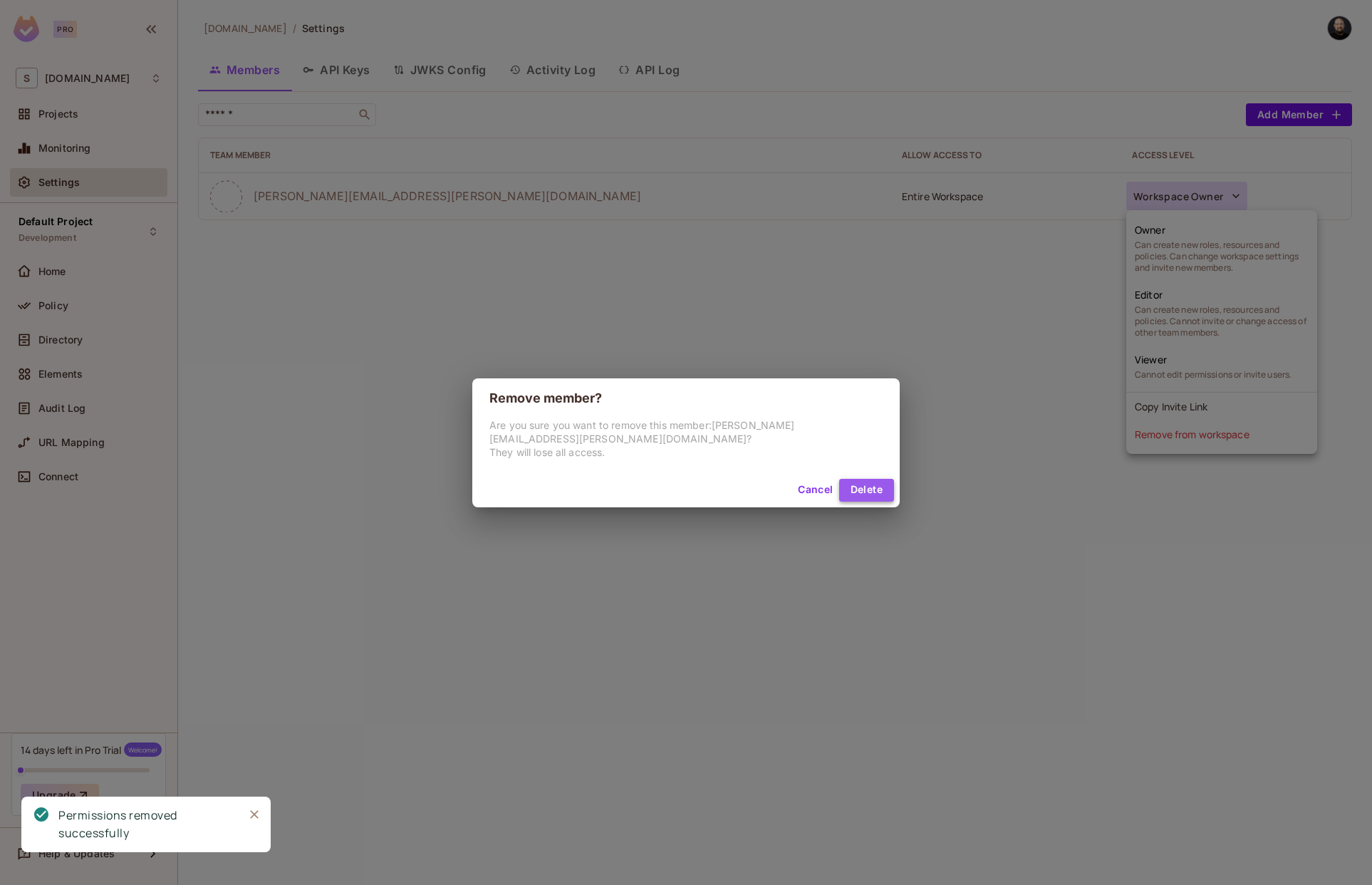
click at [865, 479] on button "Delete" at bounding box center [866, 490] width 55 height 23
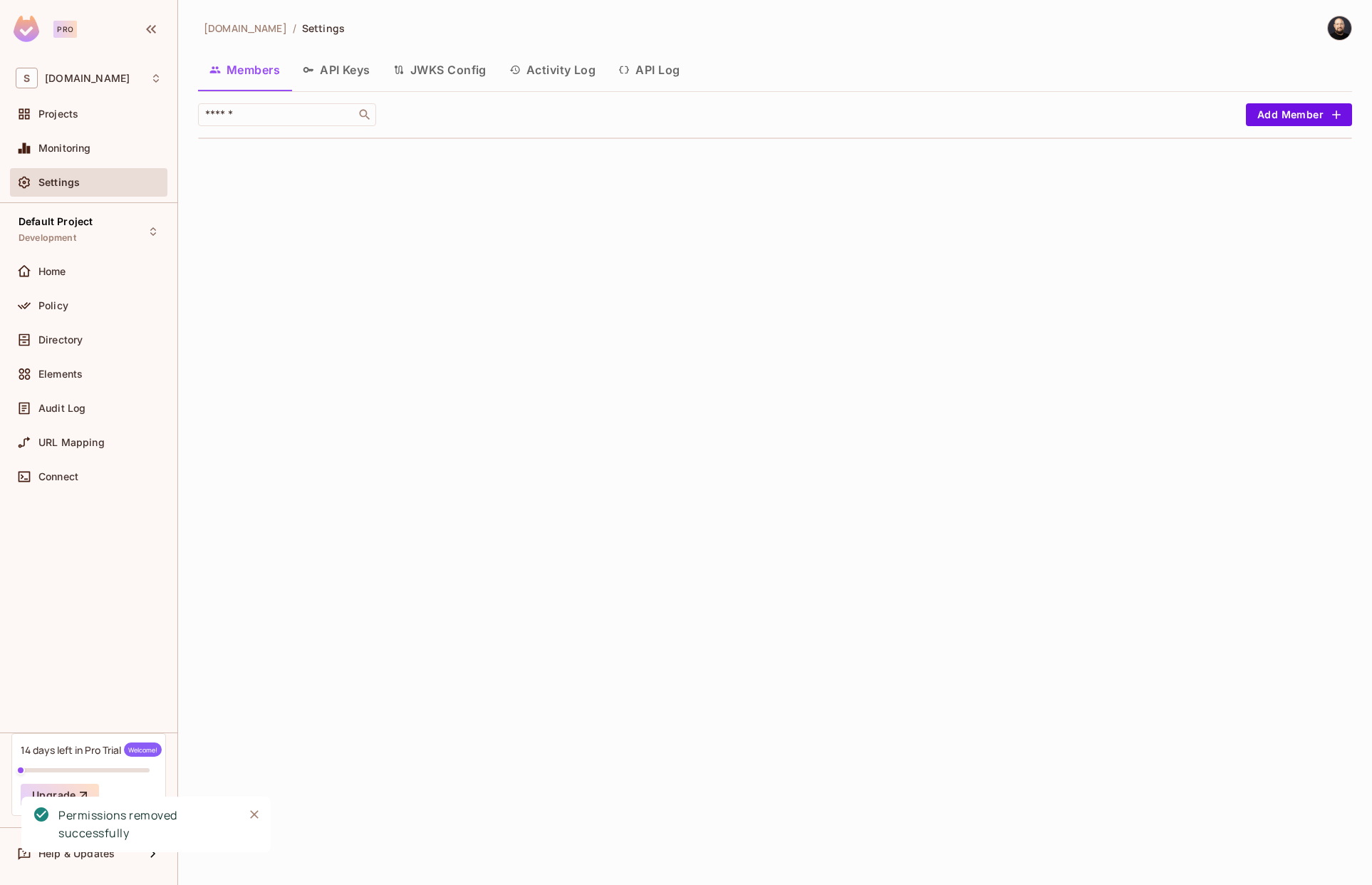
click at [791, 289] on div "sea.live / Settings Members API Keys JWKS Config Activity Log API Log ​ Add Mem…" at bounding box center [775, 442] width 1194 height 885
click at [1295, 120] on button "Add Member" at bounding box center [1300, 115] width 106 height 23
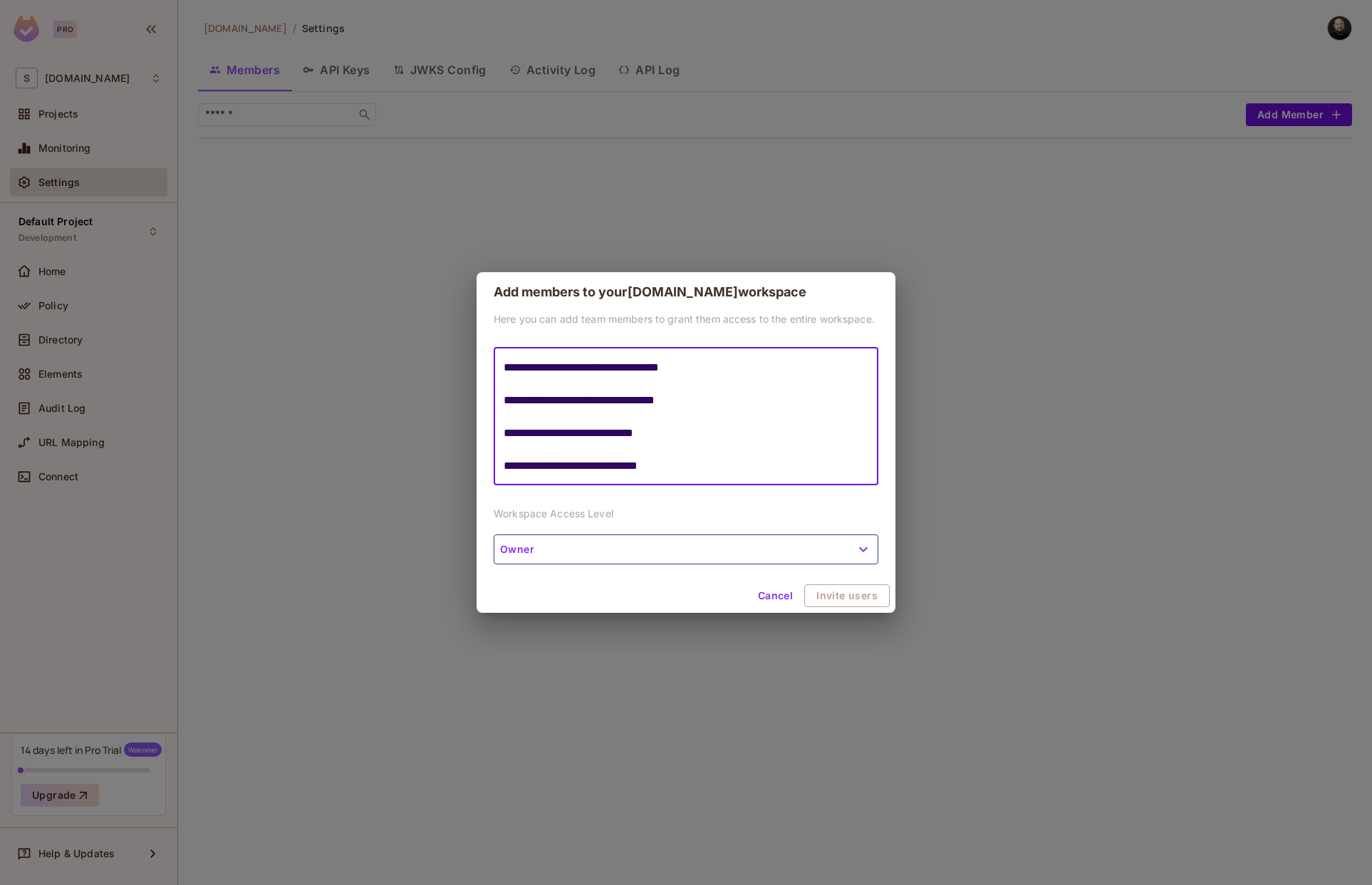
click at [619, 380] on textarea "**********" at bounding box center [686, 416] width 365 height 115
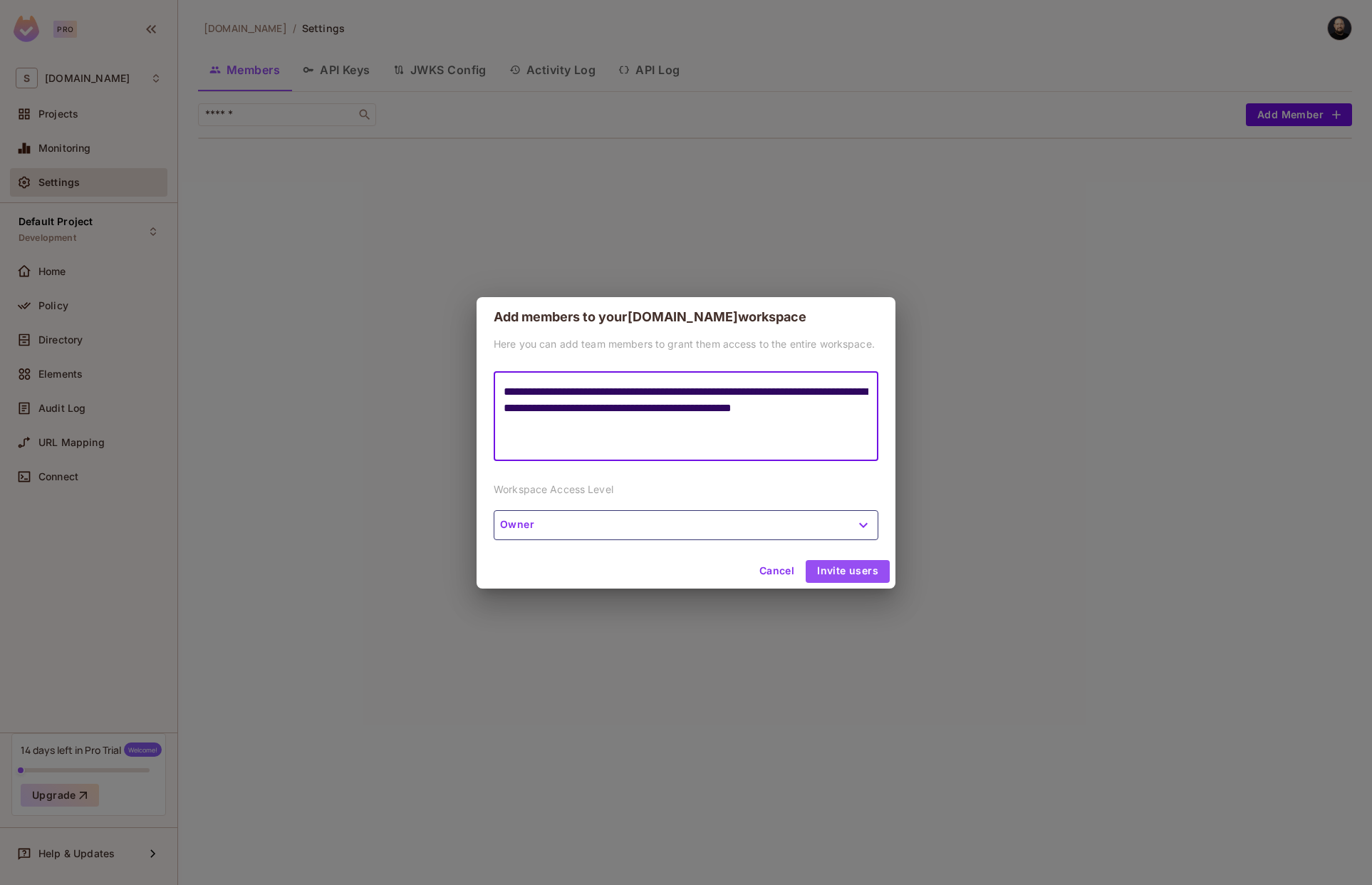
type textarea "**********"
click at [854, 563] on button "Invite users" at bounding box center [848, 571] width 84 height 23
